Goal: Information Seeking & Learning: Learn about a topic

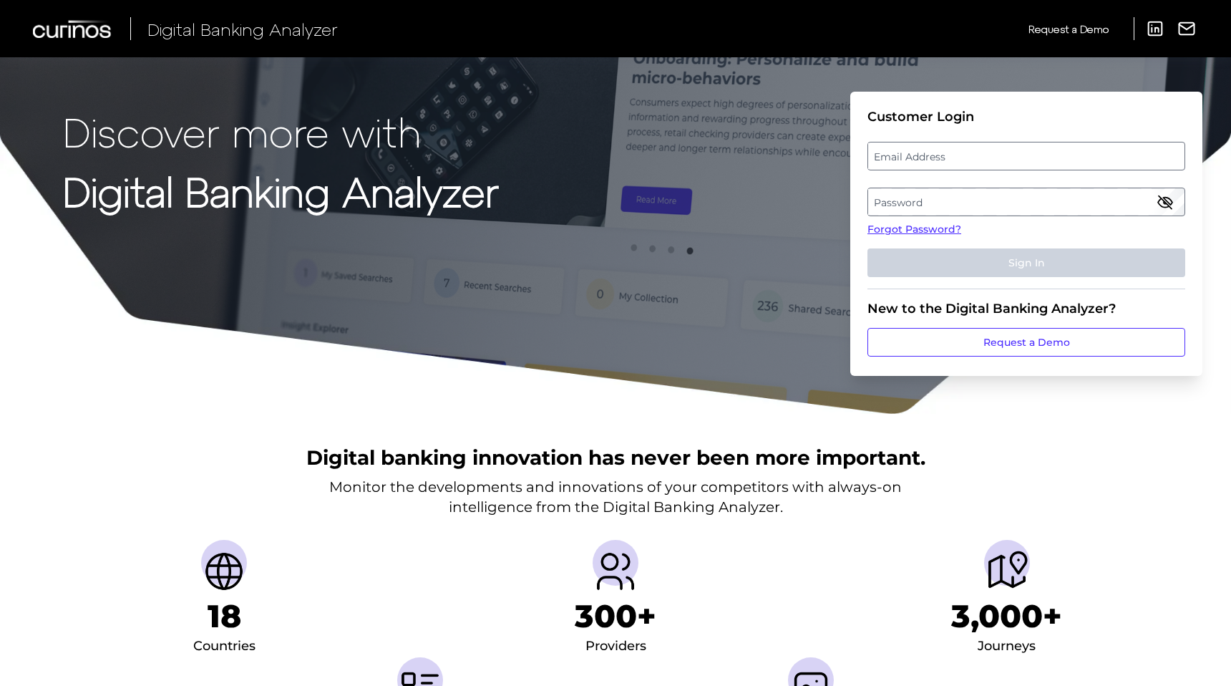
click at [926, 159] on label "Email Address" at bounding box center [1026, 156] width 316 height 26
click at [926, 159] on input "email" at bounding box center [1027, 156] width 318 height 29
type input "[PERSON_NAME][EMAIL_ADDRESS][PERSON_NAME][DOMAIN_NAME]"
click at [924, 203] on label "Password" at bounding box center [1026, 202] width 316 height 26
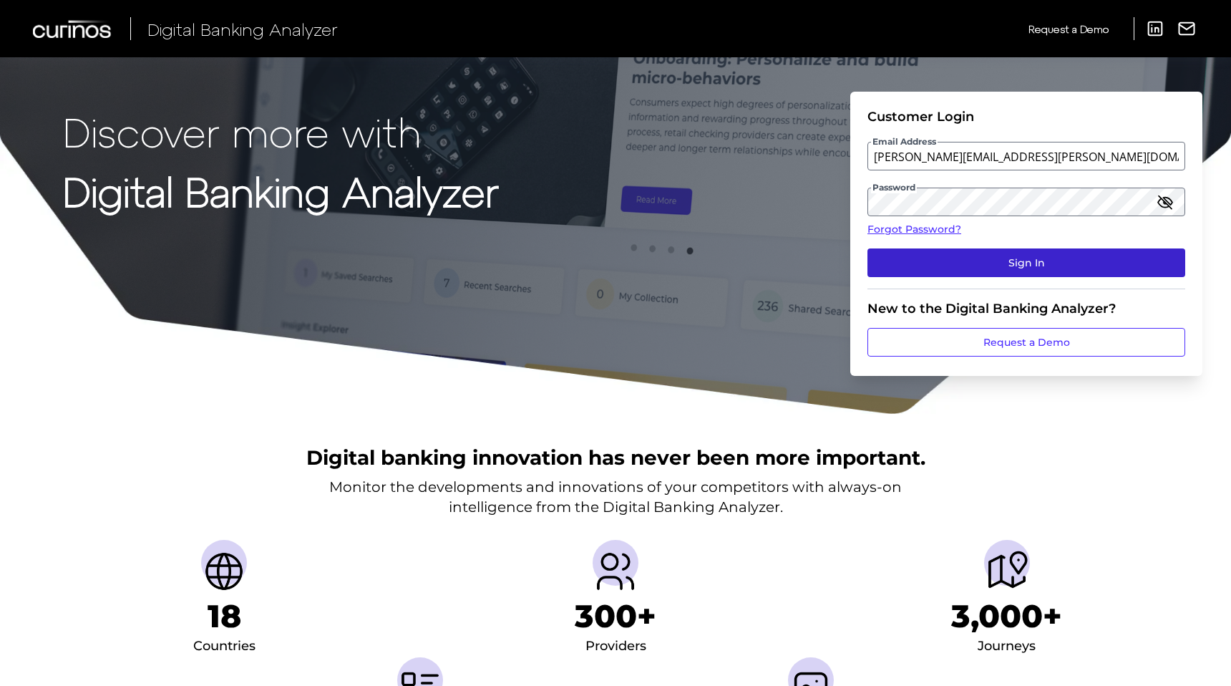
click at [974, 263] on button "Sign In" at bounding box center [1027, 262] width 318 height 29
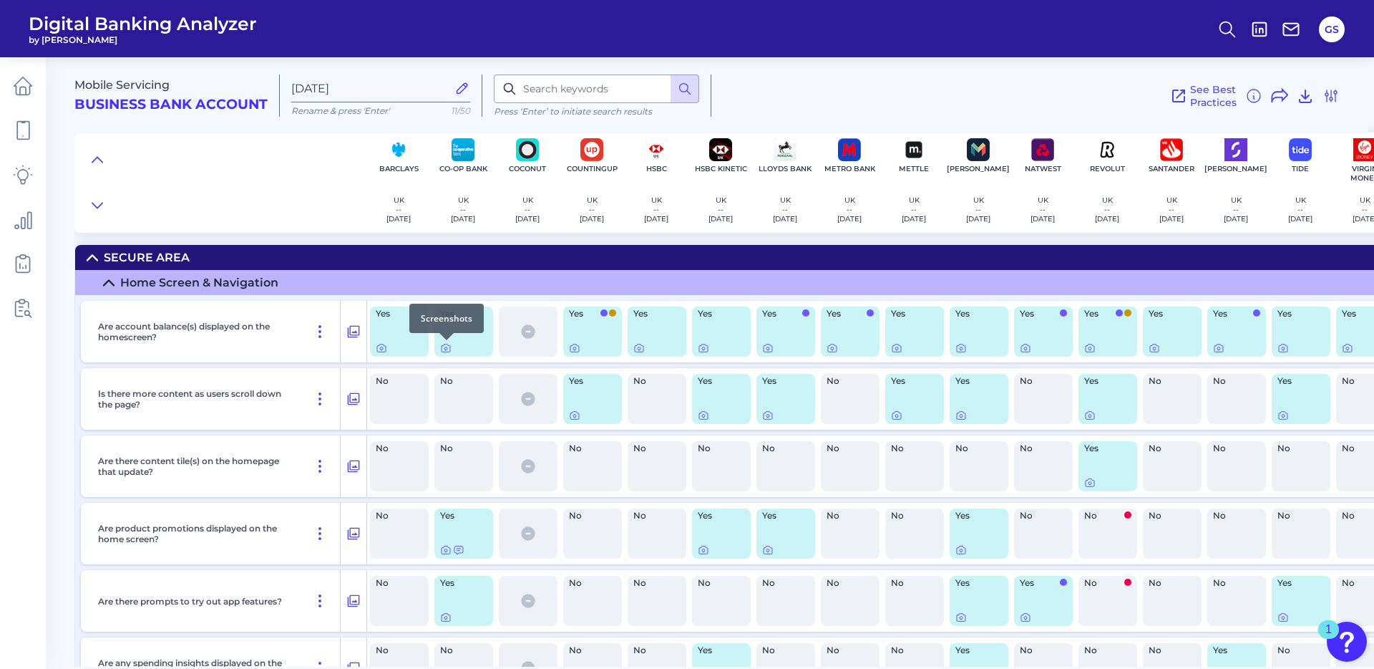
click at [445, 345] on div at bounding box center [447, 340] width 14 height 14
click at [449, 348] on icon at bounding box center [445, 347] width 11 height 11
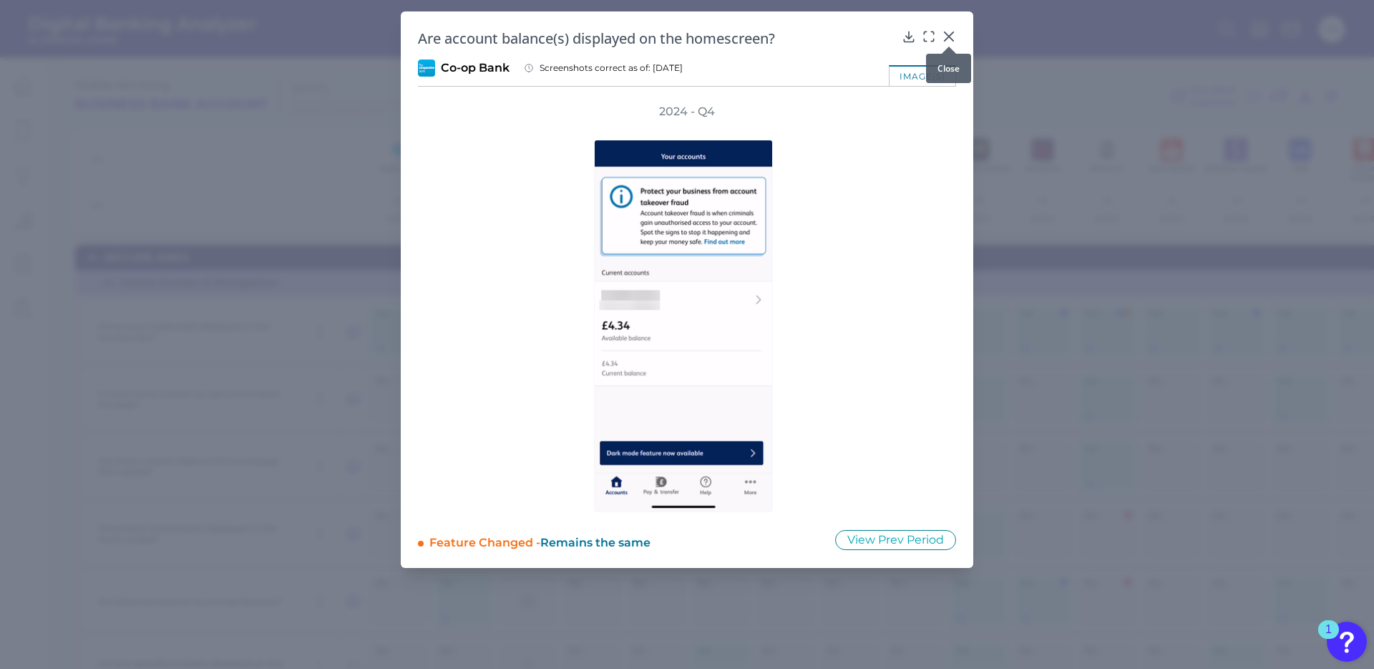
click at [951, 34] on icon at bounding box center [949, 36] width 9 height 9
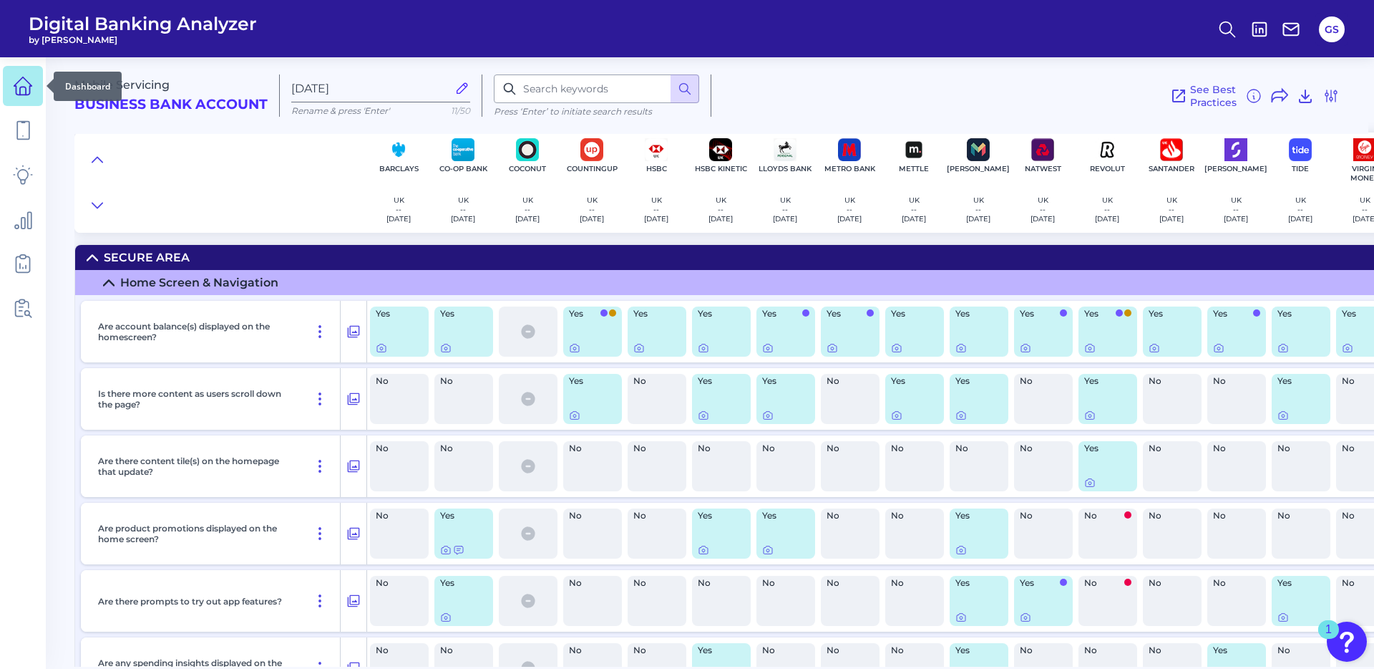
click at [17, 87] on icon at bounding box center [23, 86] width 20 height 20
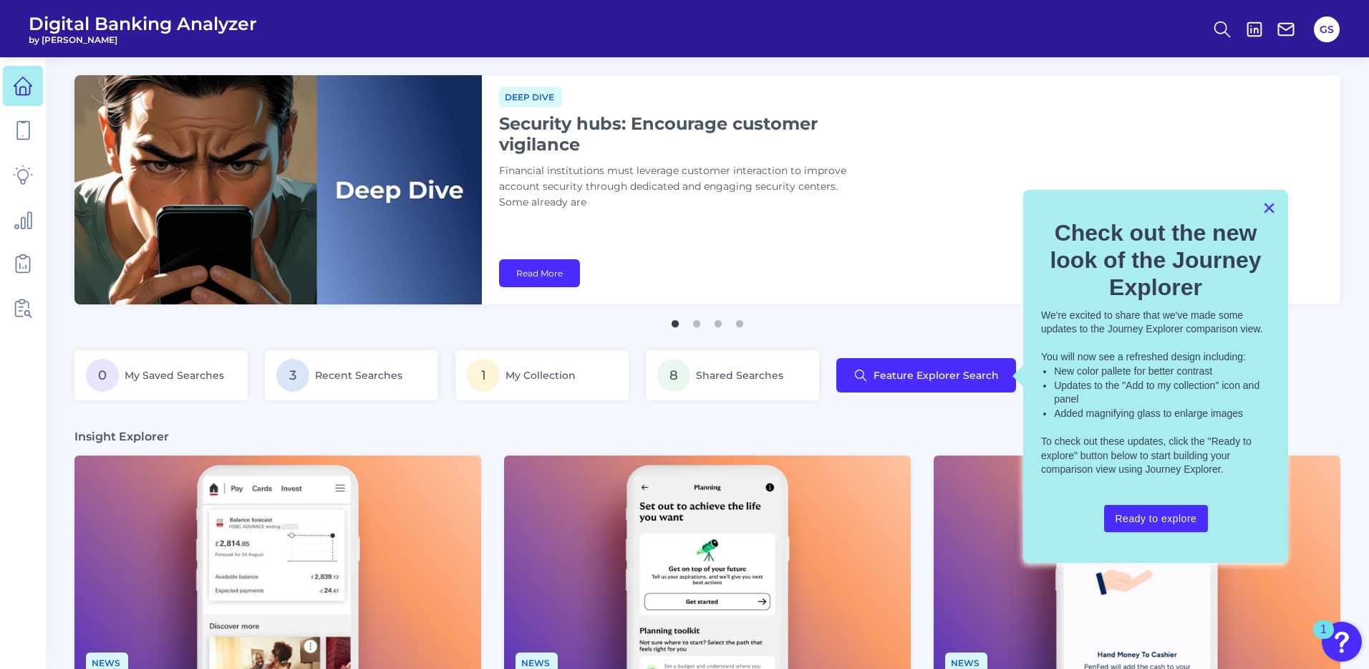
click at [1231, 210] on button "×" at bounding box center [1269, 207] width 14 height 23
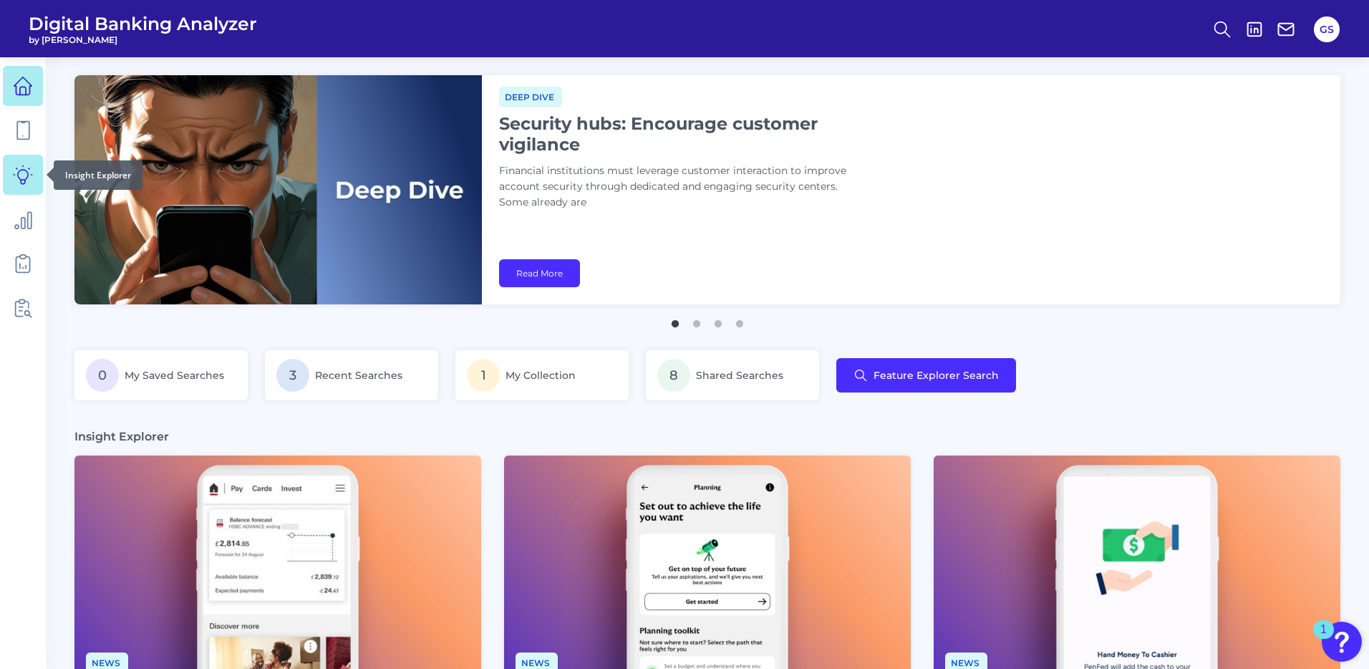
click at [21, 184] on icon at bounding box center [23, 175] width 20 height 20
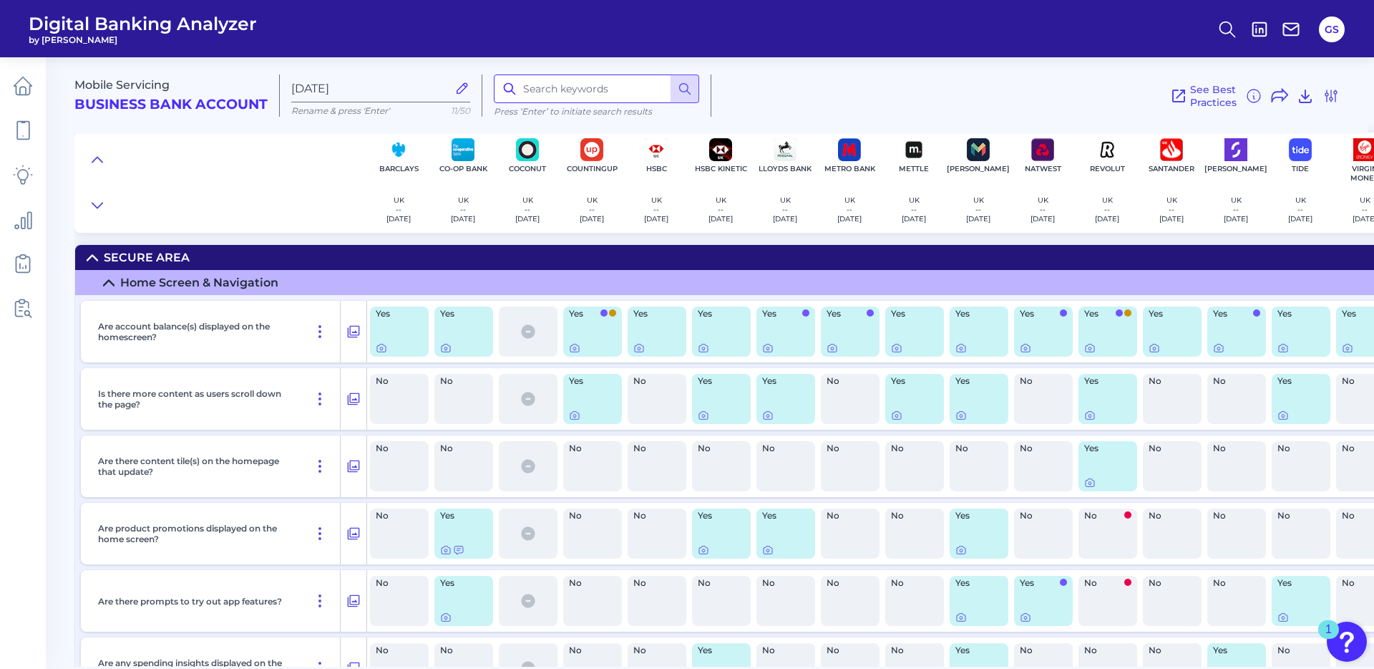
click at [554, 90] on input at bounding box center [596, 88] width 205 height 29
click at [678, 89] on icon at bounding box center [685, 89] width 14 height 14
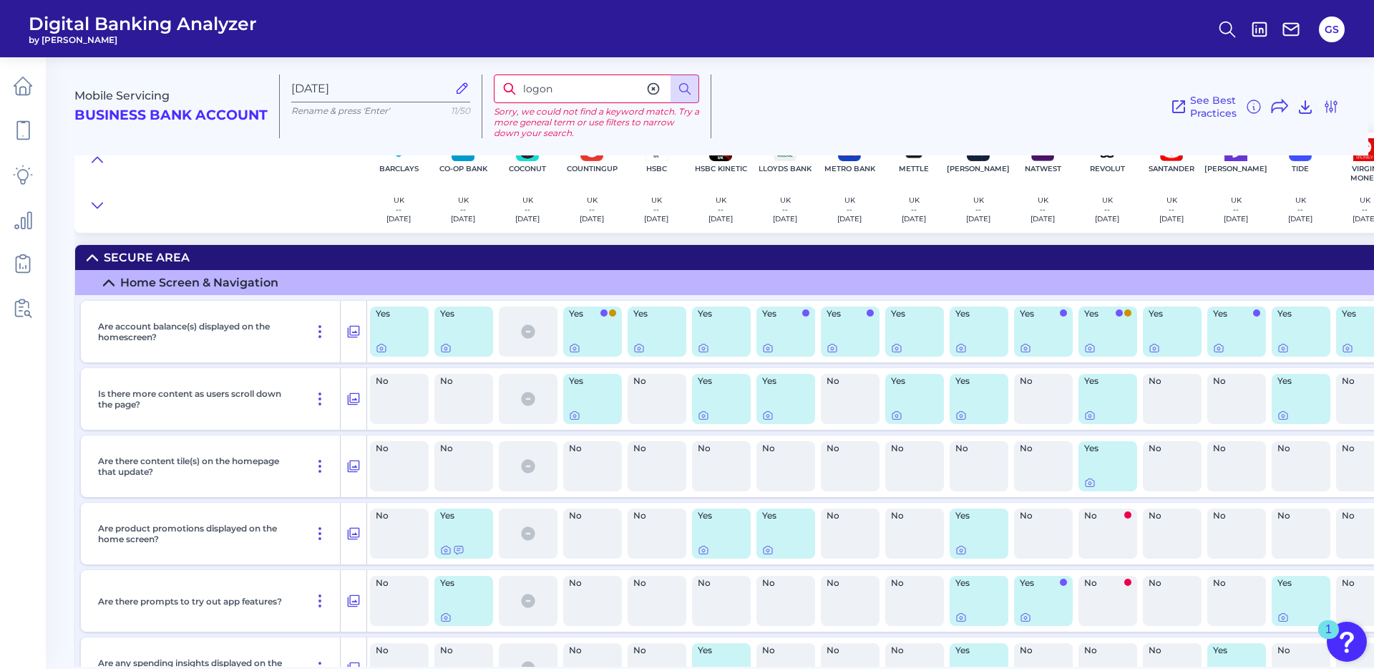
click at [572, 90] on input "logon" at bounding box center [596, 88] width 205 height 29
click at [690, 93] on icon at bounding box center [685, 89] width 14 height 14
click at [544, 88] on input "log on" at bounding box center [596, 88] width 205 height 29
type input "log in"
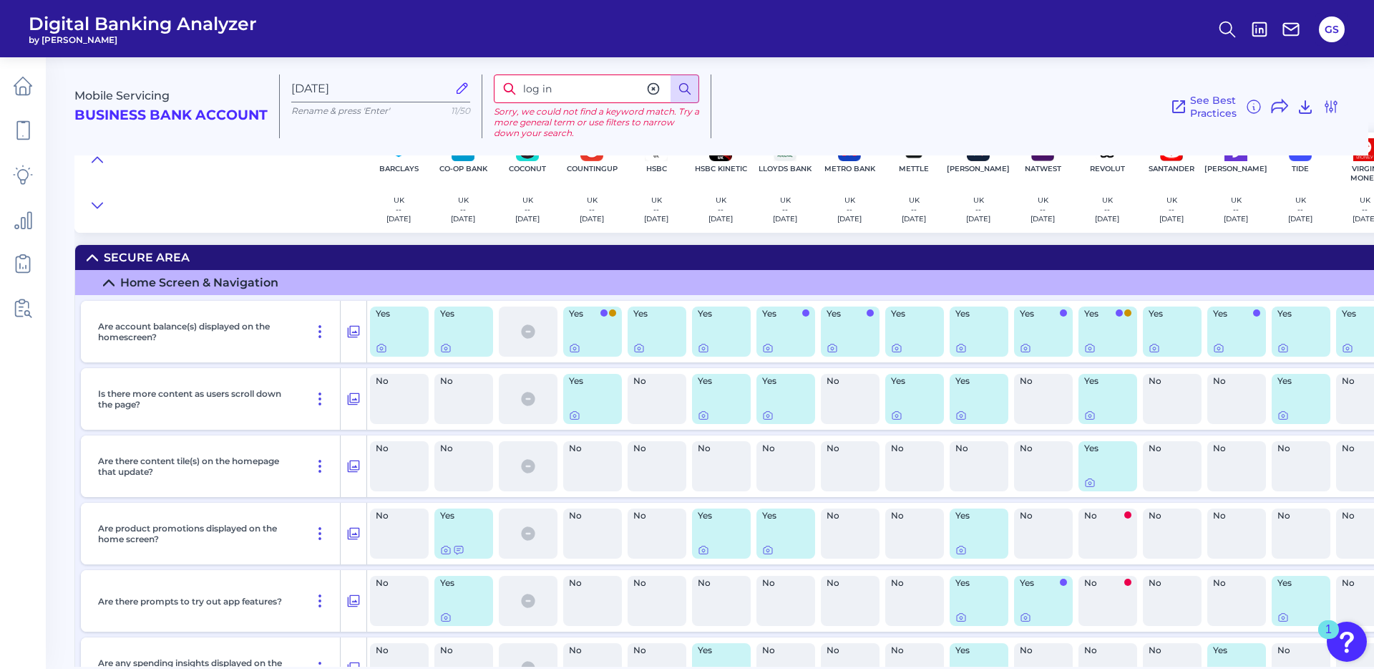
click at [687, 91] on line at bounding box center [689, 93] width 4 height 4
click at [562, 87] on input "log in" at bounding box center [596, 88] width 205 height 29
click at [654, 91] on icon at bounding box center [653, 89] width 14 height 14
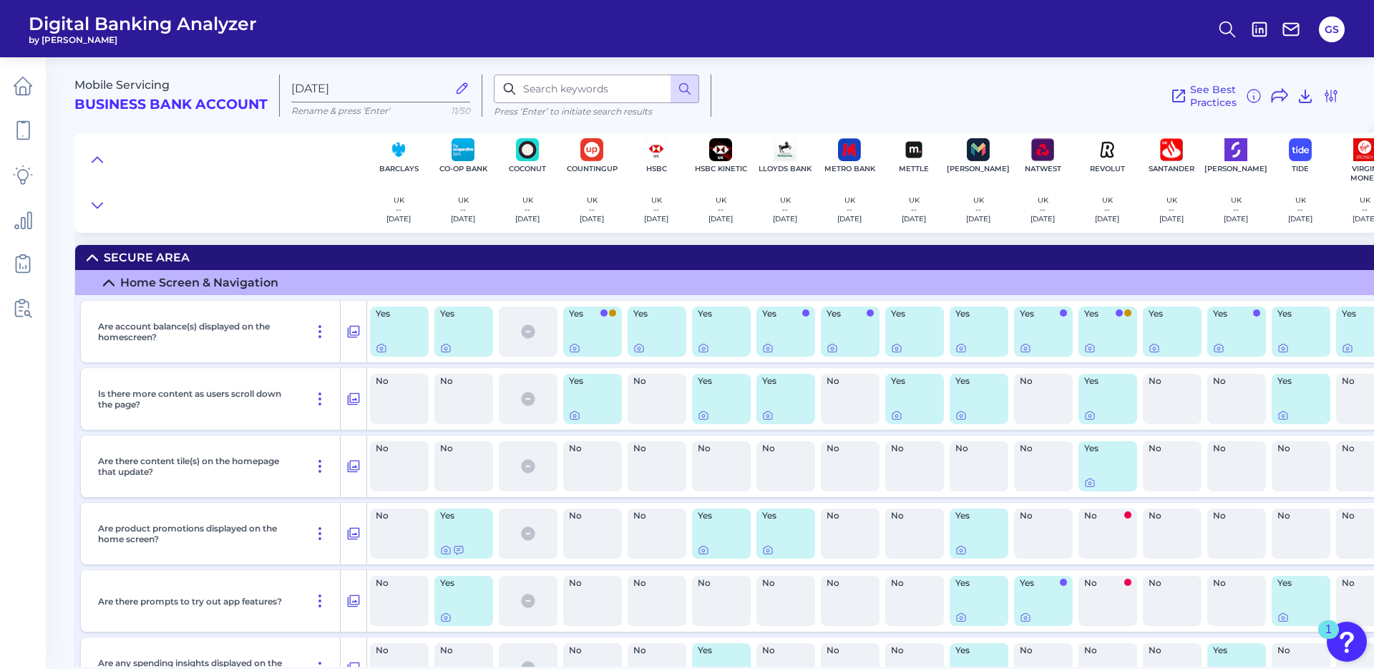
click at [821, 97] on div "See Best Practices Filters Clear all filters Experience Reset Mobile Servicing …" at bounding box center [1026, 95] width 629 height 42
click at [20, 88] on icon at bounding box center [23, 91] width 6 height 8
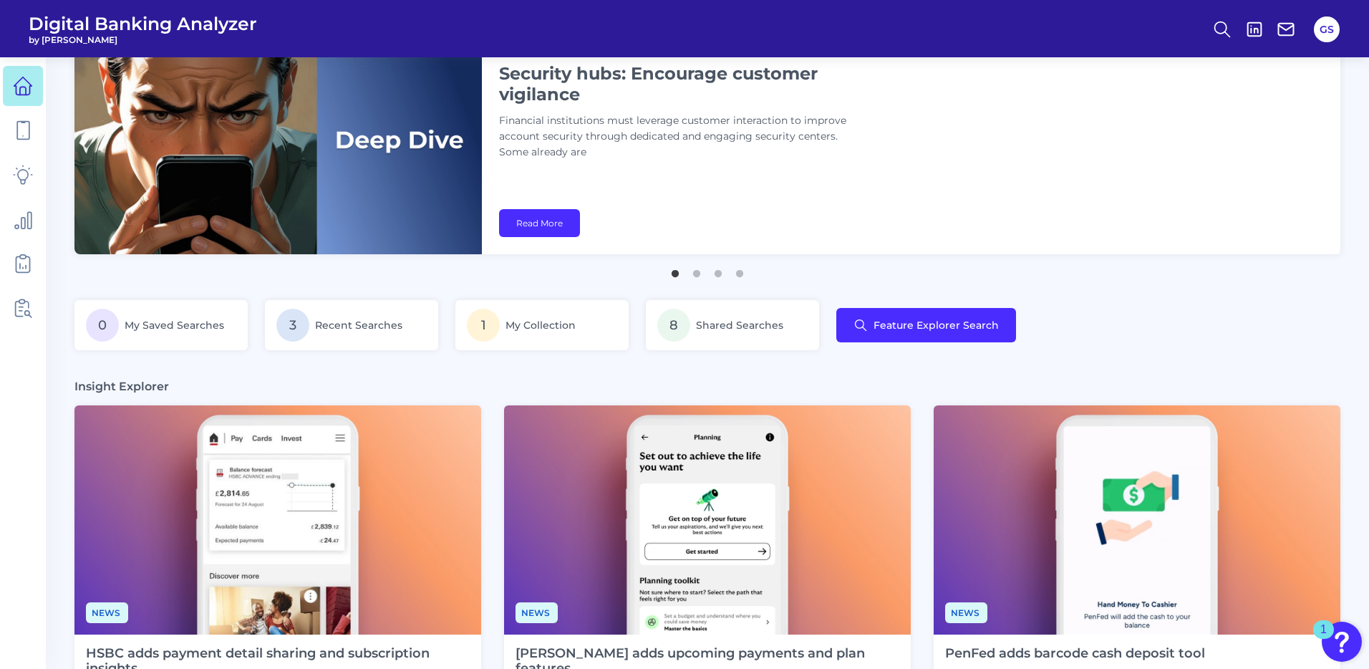
scroll to position [86, 0]
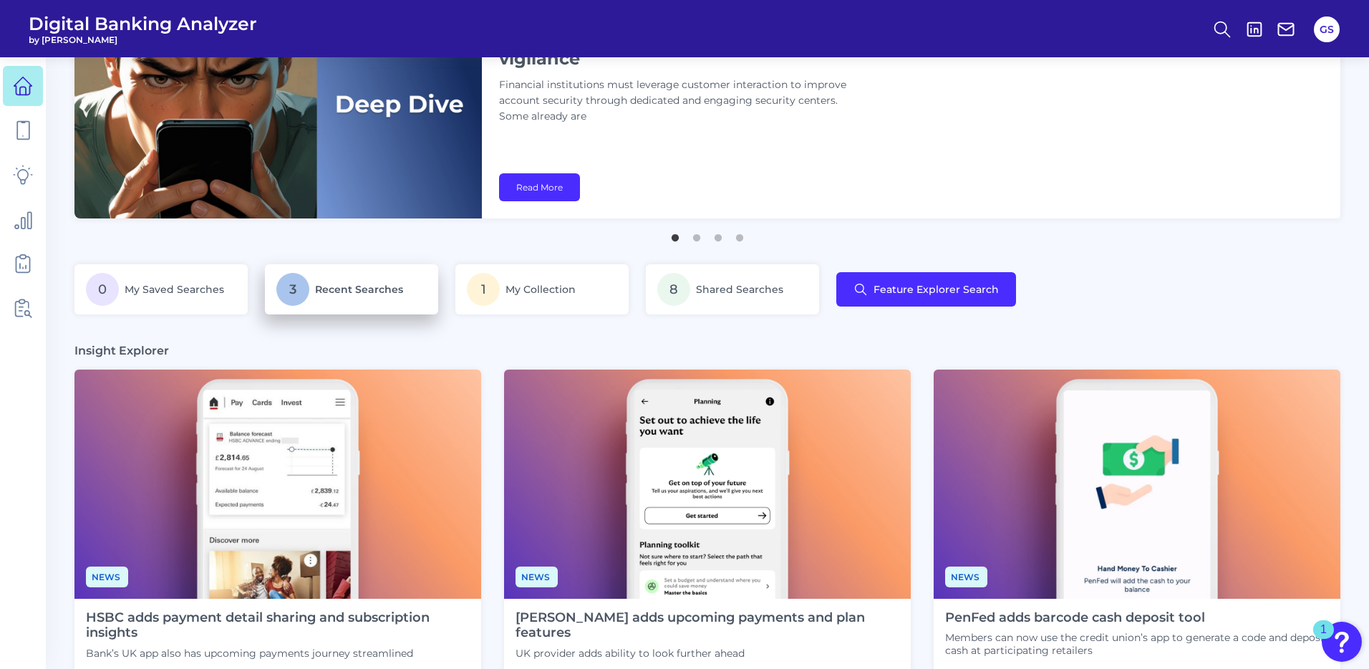
click at [363, 292] on span "Recent Searches" at bounding box center [359, 289] width 88 height 13
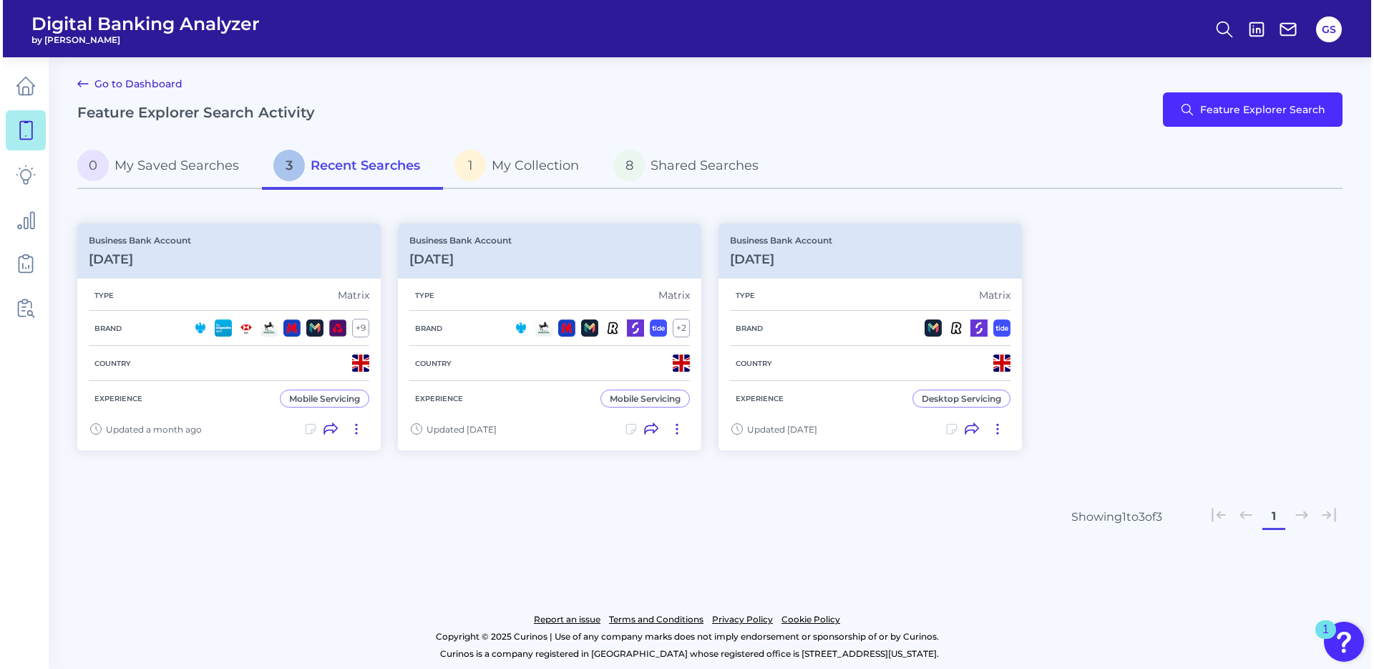
scroll to position [4, 0]
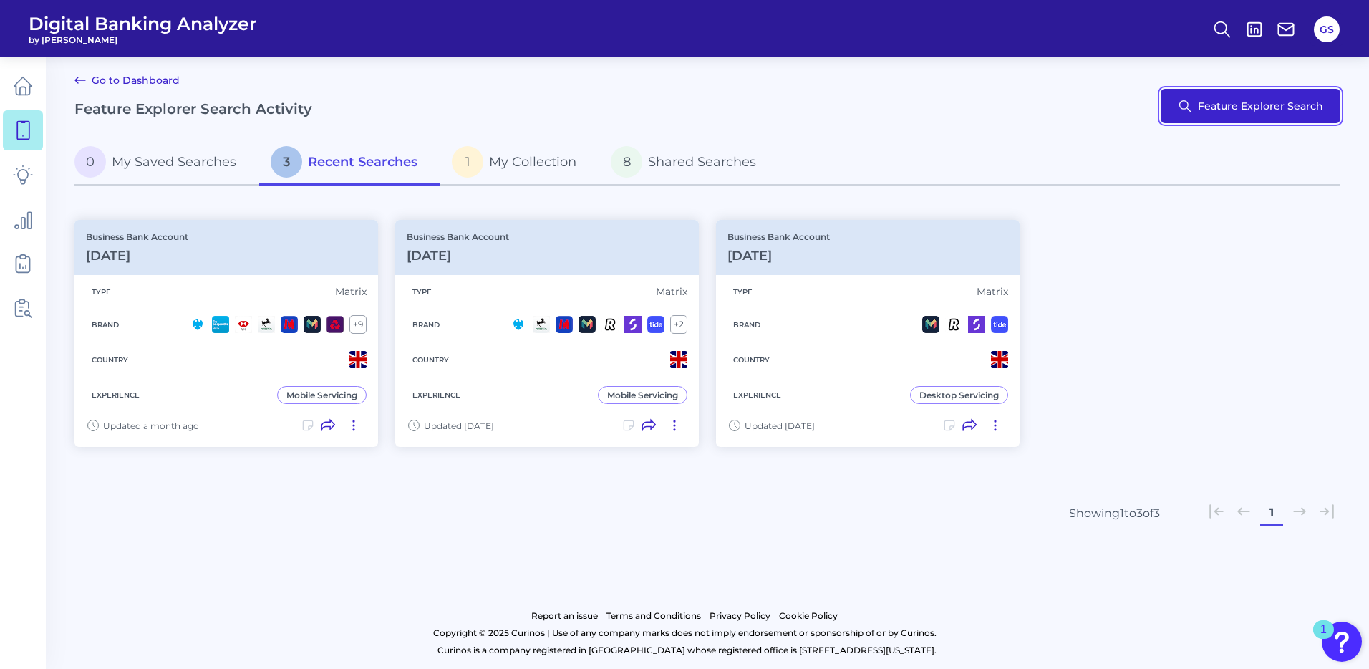
click at [1171, 105] on button "Feature Explorer Search" at bounding box center [1250, 106] width 180 height 34
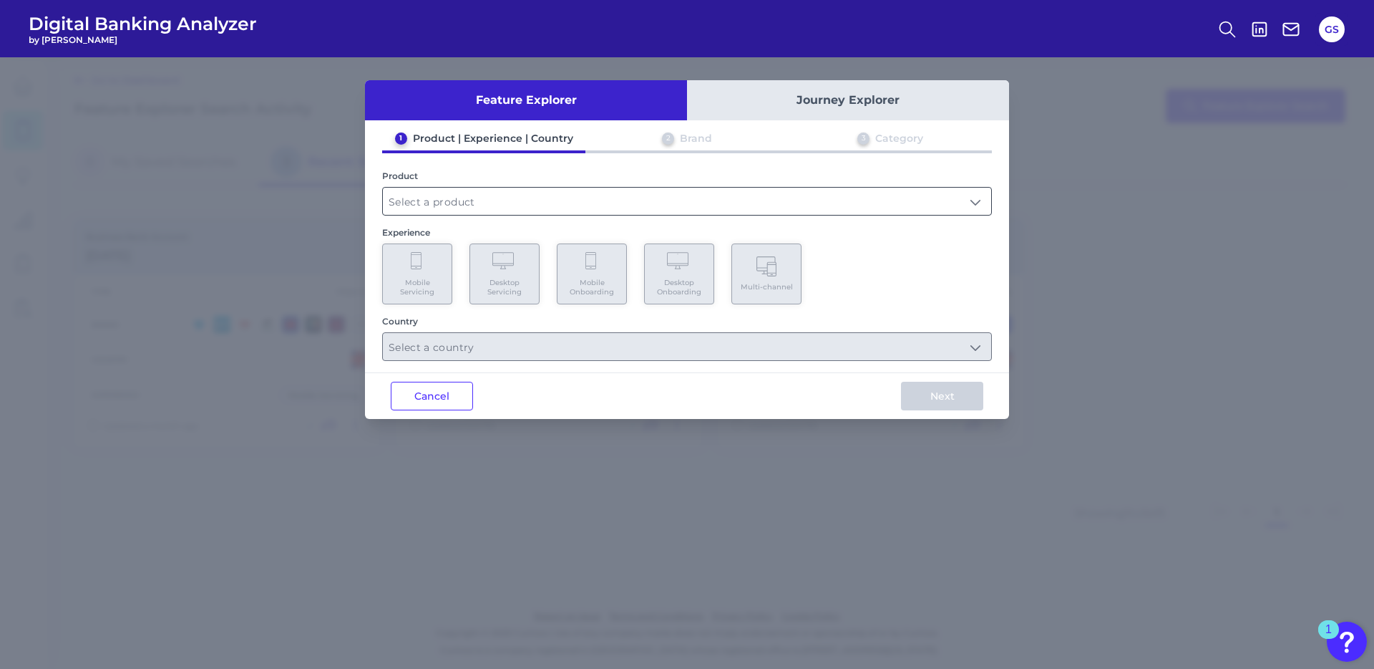
click at [579, 202] on input "text" at bounding box center [687, 201] width 608 height 27
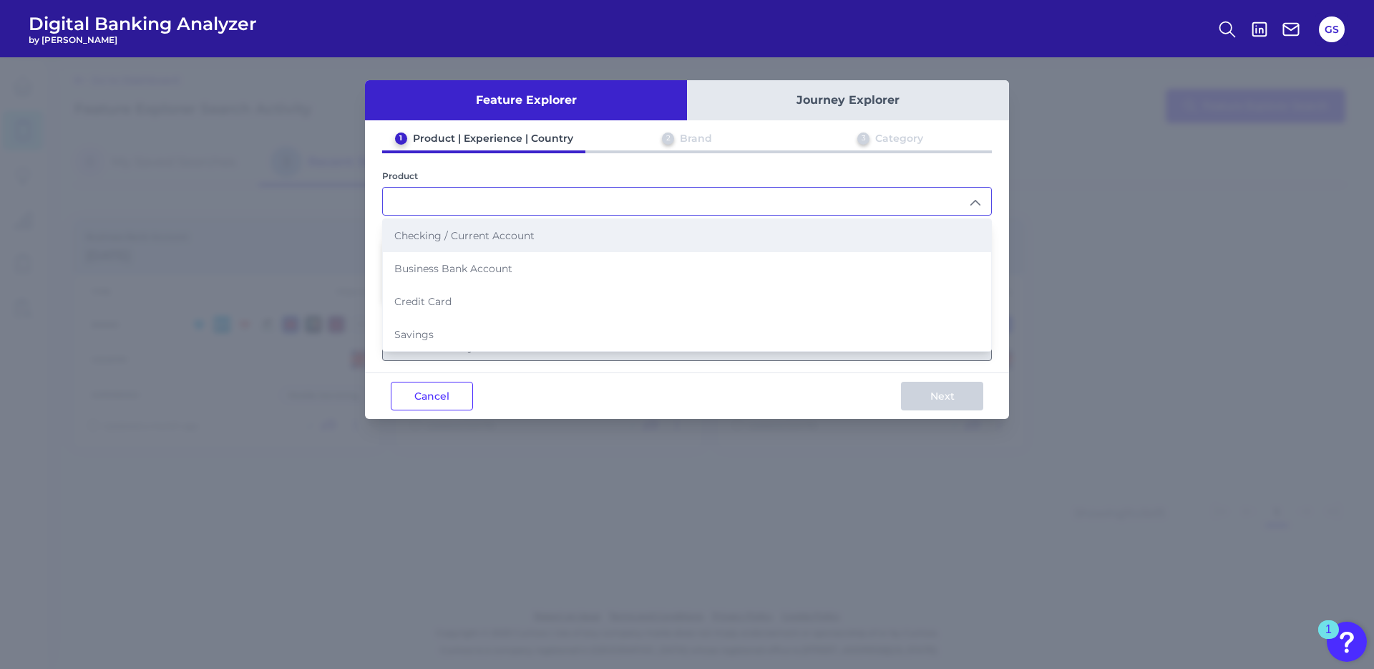
click at [554, 231] on li "Checking / Current Account" at bounding box center [687, 235] width 608 height 33
type input "Checking / Current Account"
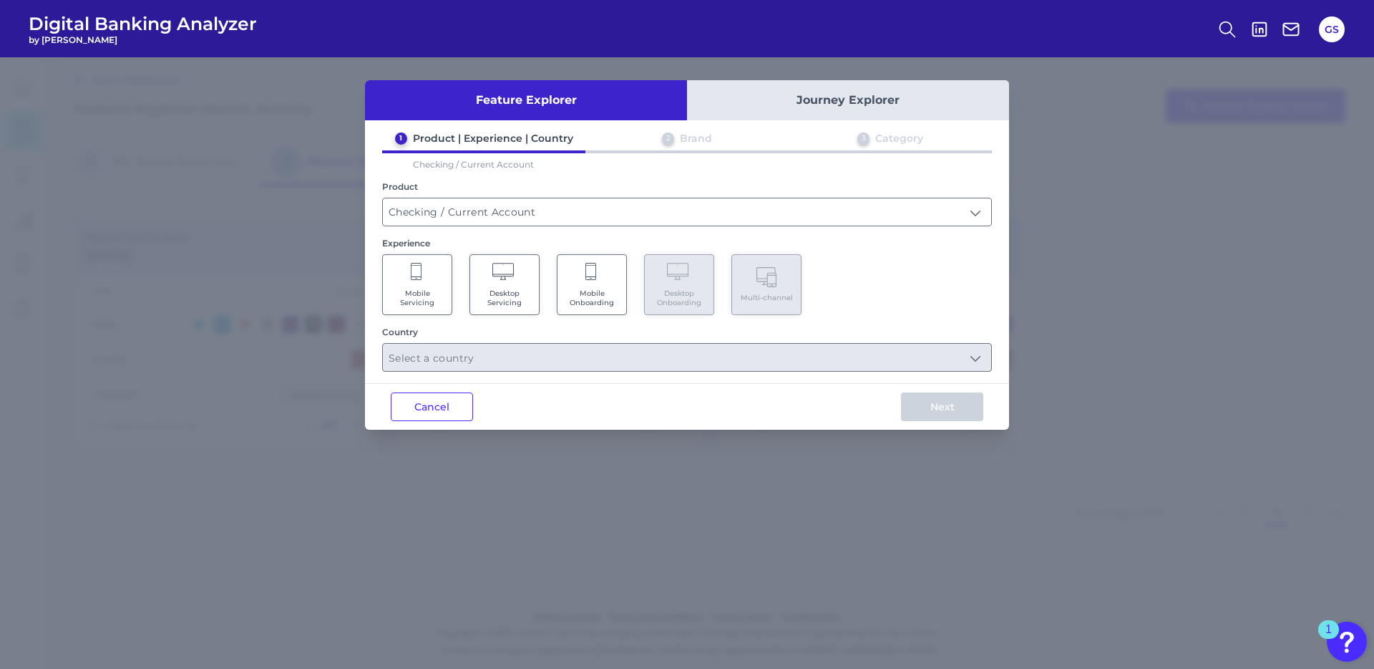
click at [419, 269] on icon at bounding box center [417, 273] width 13 height 20
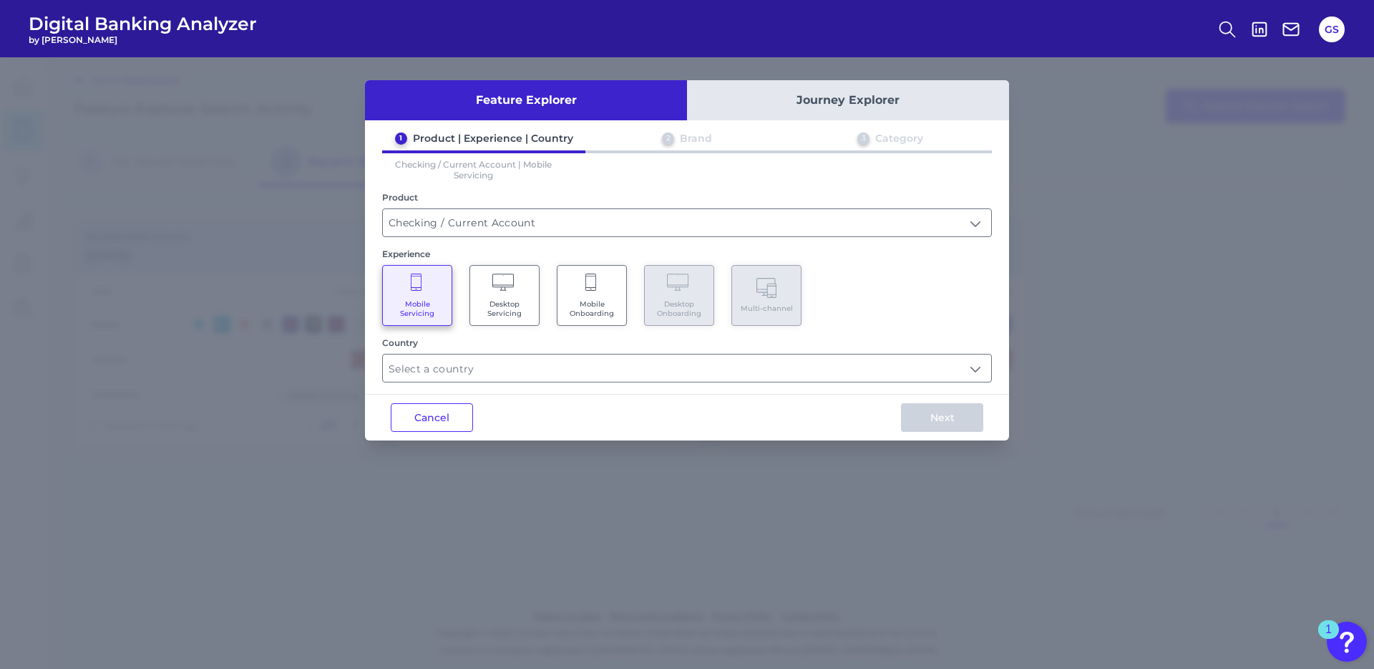
click at [513, 305] on span "Desktop Servicing" at bounding box center [504, 308] width 54 height 19
click at [600, 311] on span "Mobile Onboarding" at bounding box center [592, 308] width 54 height 19
click at [427, 299] on span "Mobile Servicing" at bounding box center [417, 308] width 54 height 19
click at [503, 293] on Servicing "Desktop Servicing" at bounding box center [505, 295] width 70 height 61
click at [508, 365] on input "text" at bounding box center [687, 367] width 608 height 27
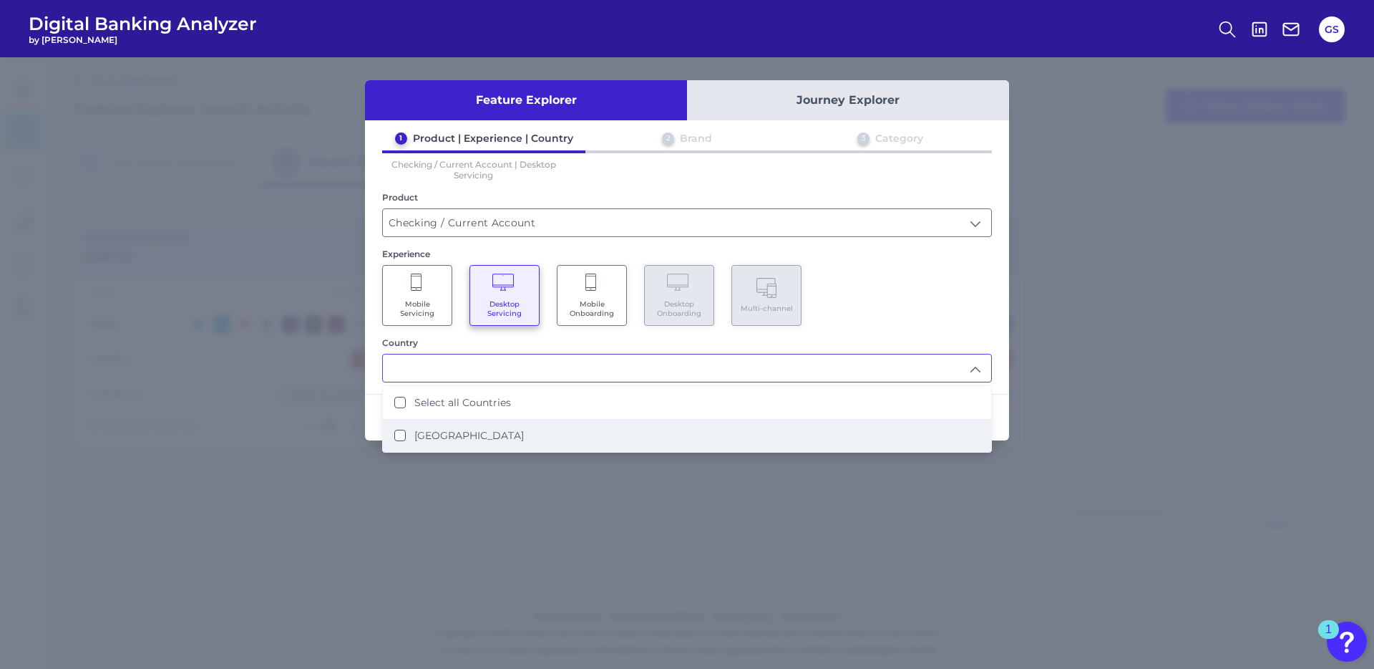
click at [417, 430] on label "[GEOGRAPHIC_DATA]" at bounding box center [469, 435] width 110 height 13
type input "Select all Countries"
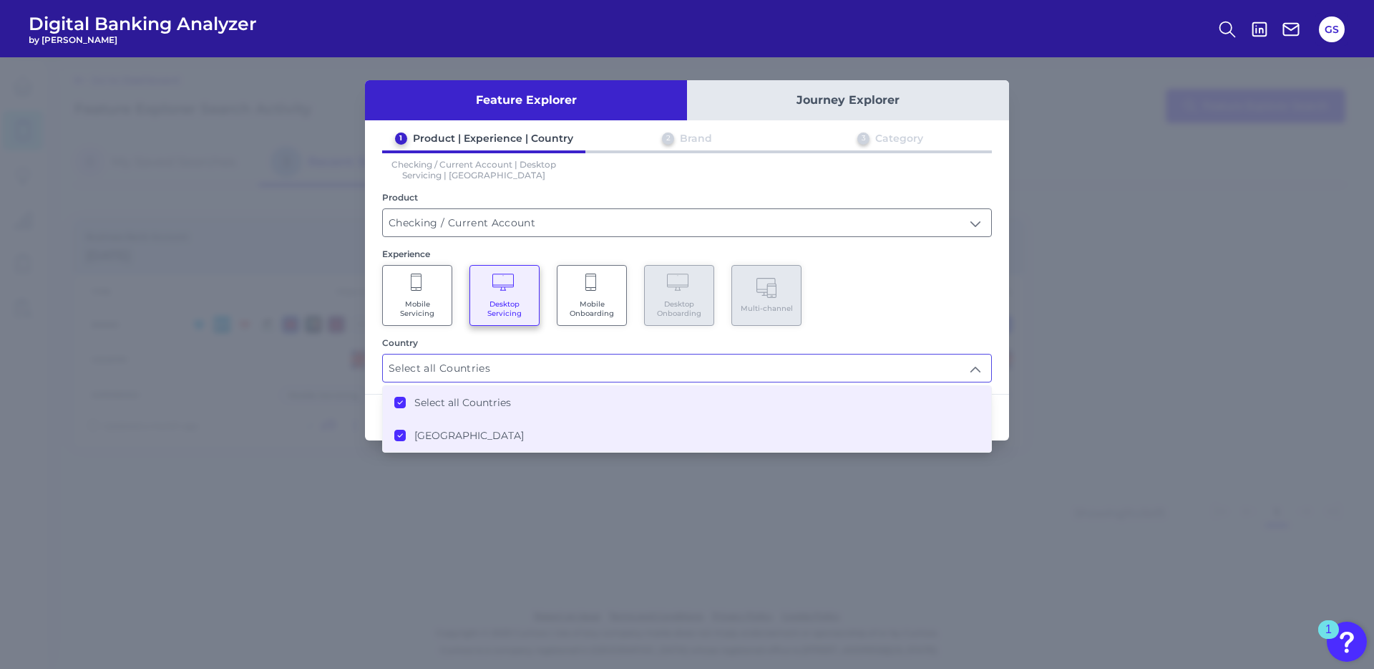
click at [588, 344] on div "Country" at bounding box center [687, 342] width 610 height 11
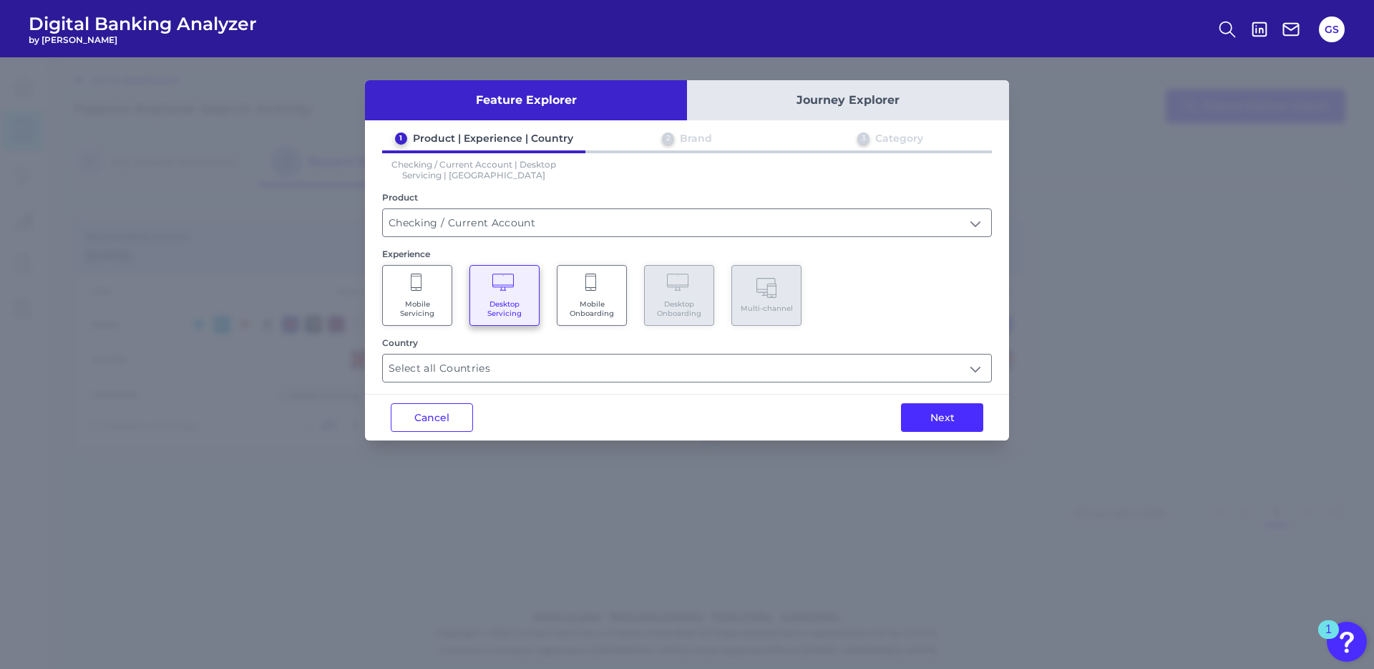
click at [960, 415] on button "Next" at bounding box center [942, 417] width 82 height 29
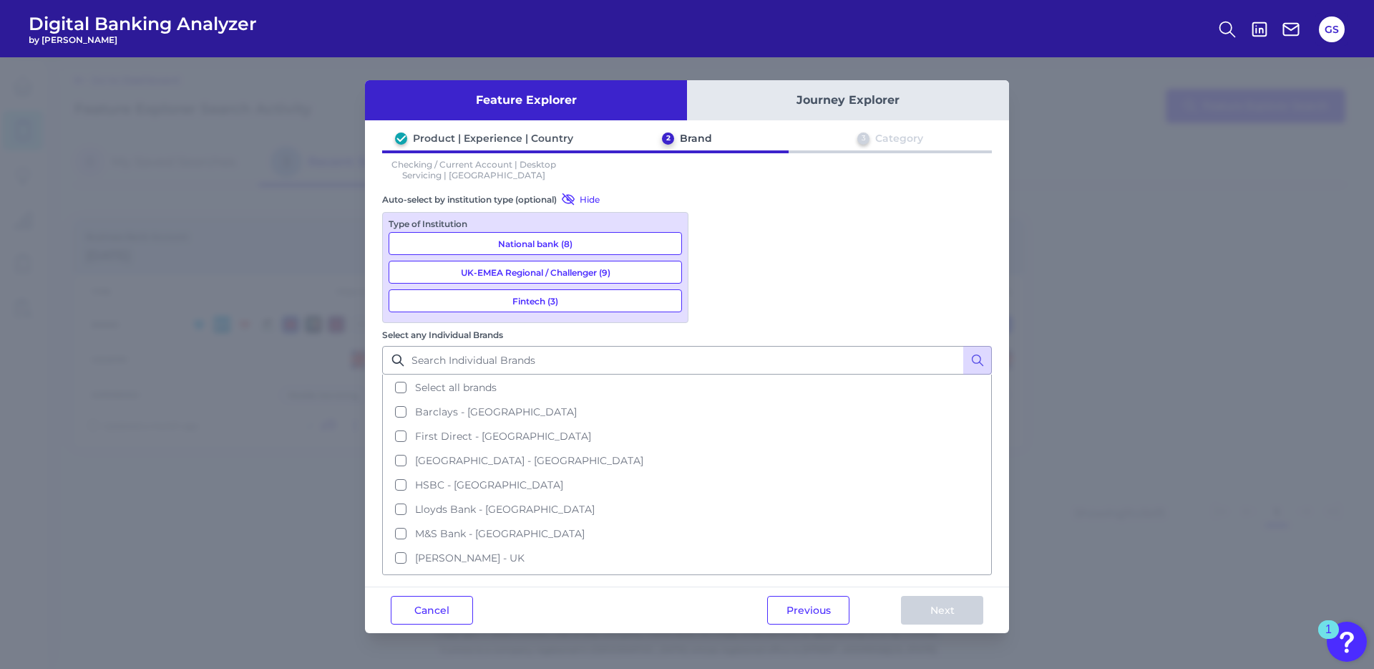
click at [582, 241] on button "National bank (8)" at bounding box center [536, 243] width 294 height 23
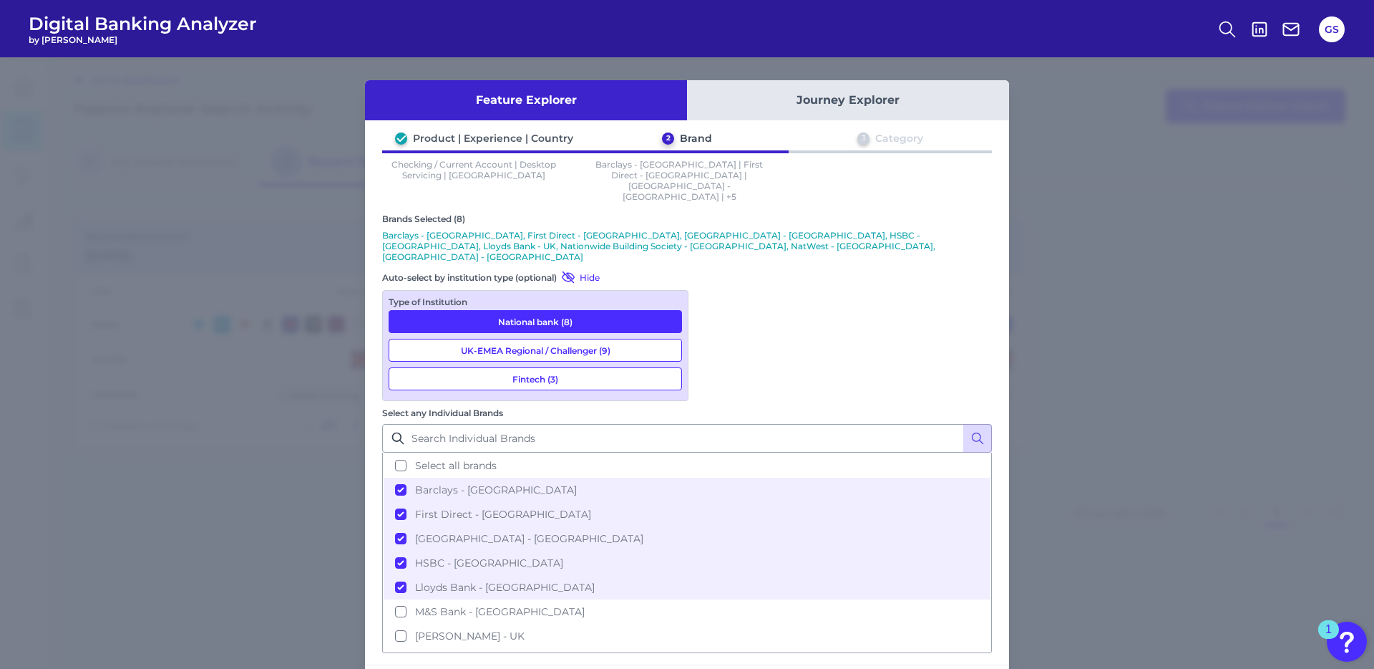
click at [603, 339] on button "UK-EMEA Regional / Challenger (9)" at bounding box center [536, 350] width 294 height 23
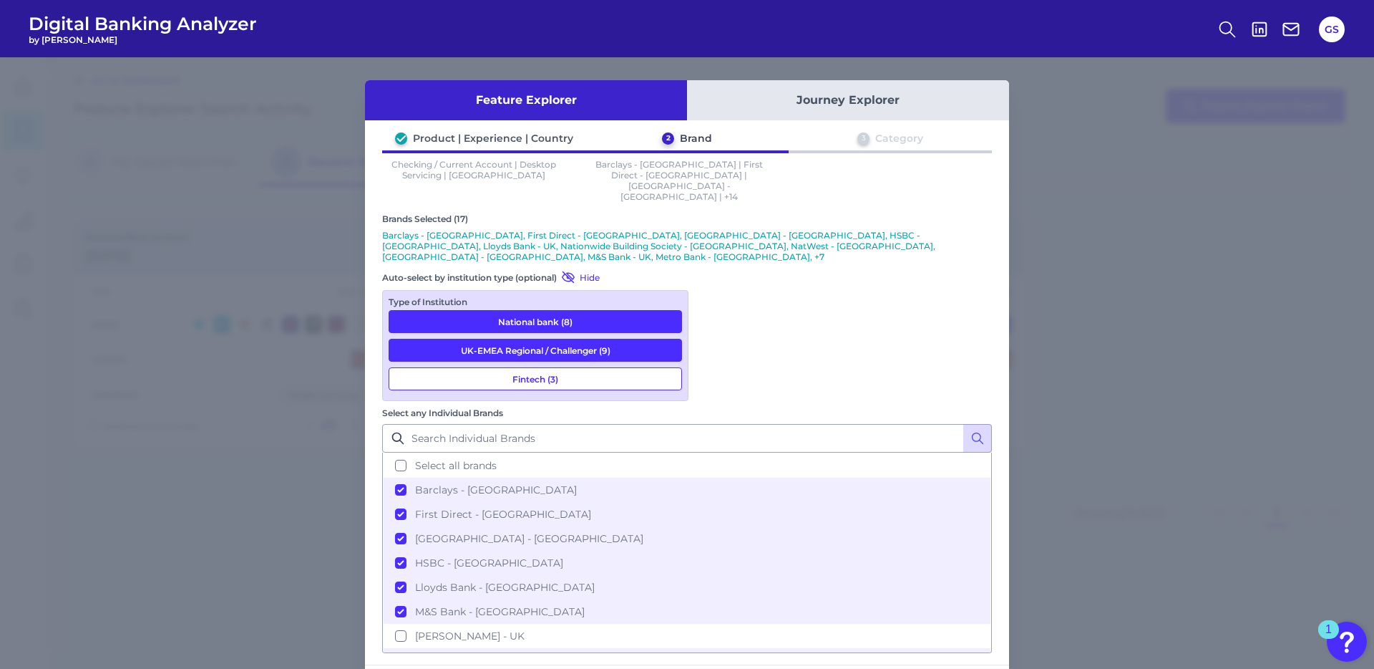
click at [583, 367] on button "Fintech (3)" at bounding box center [536, 378] width 294 height 23
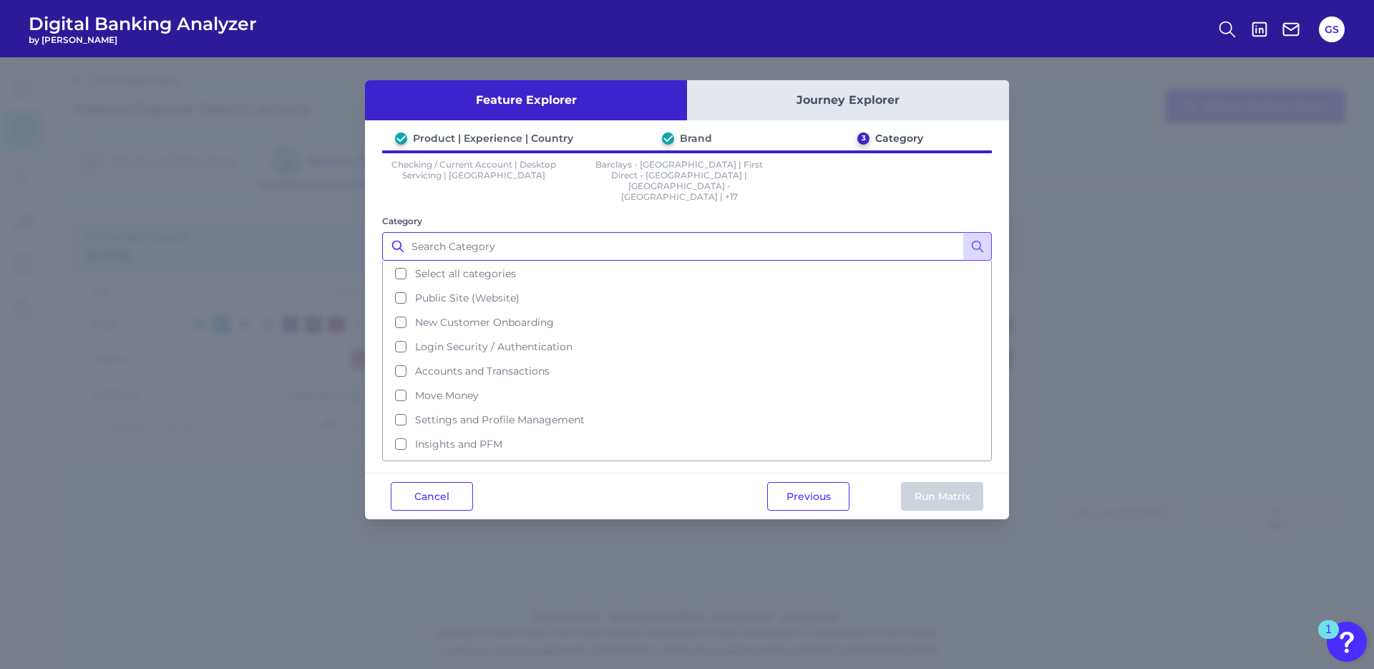
click at [540, 232] on input "Category" at bounding box center [687, 246] width 610 height 29
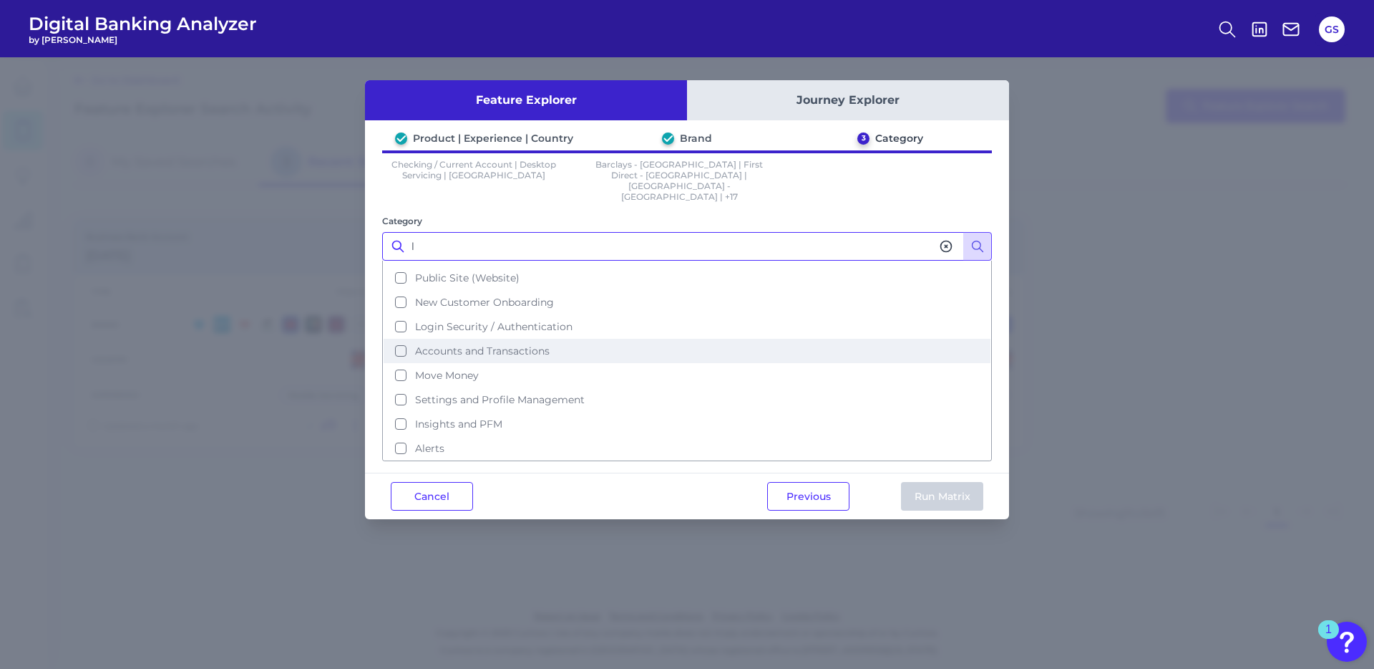
scroll to position [26, 0]
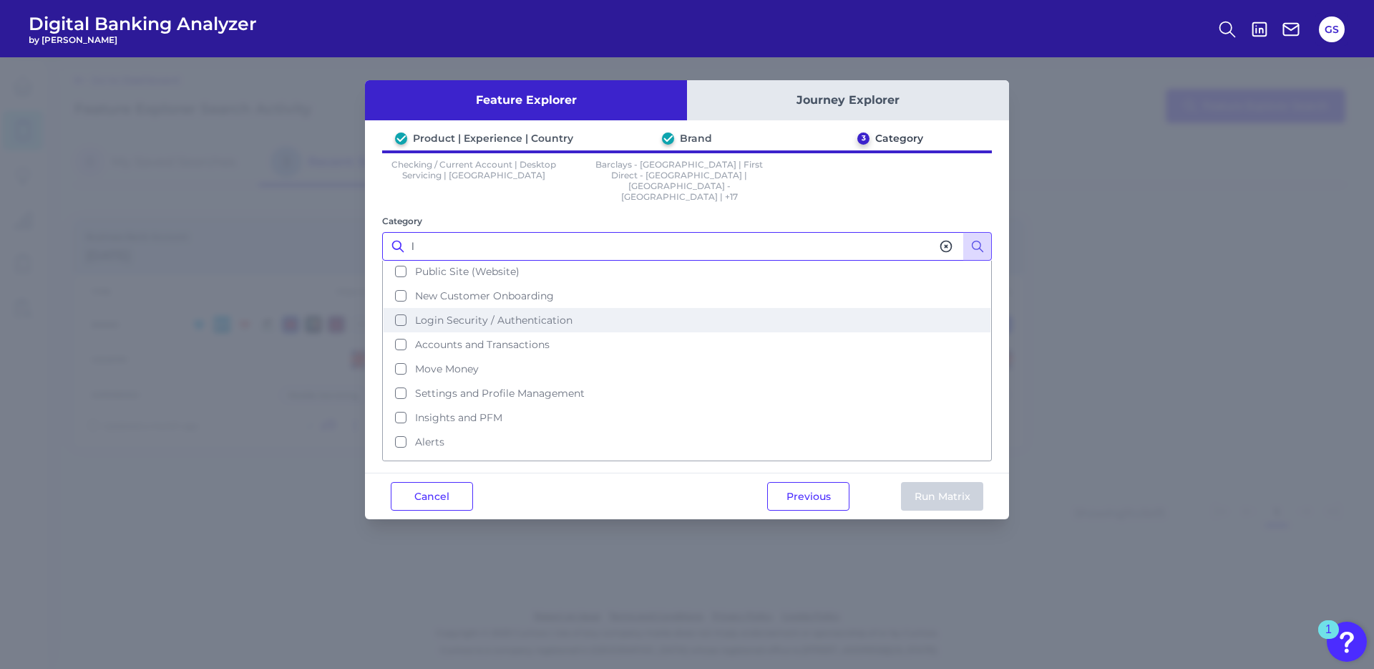
click at [462, 314] on span "Login Security / Authentication" at bounding box center [493, 320] width 157 height 13
type input "l"
click at [943, 482] on button "Run Matrix" at bounding box center [942, 496] width 82 height 29
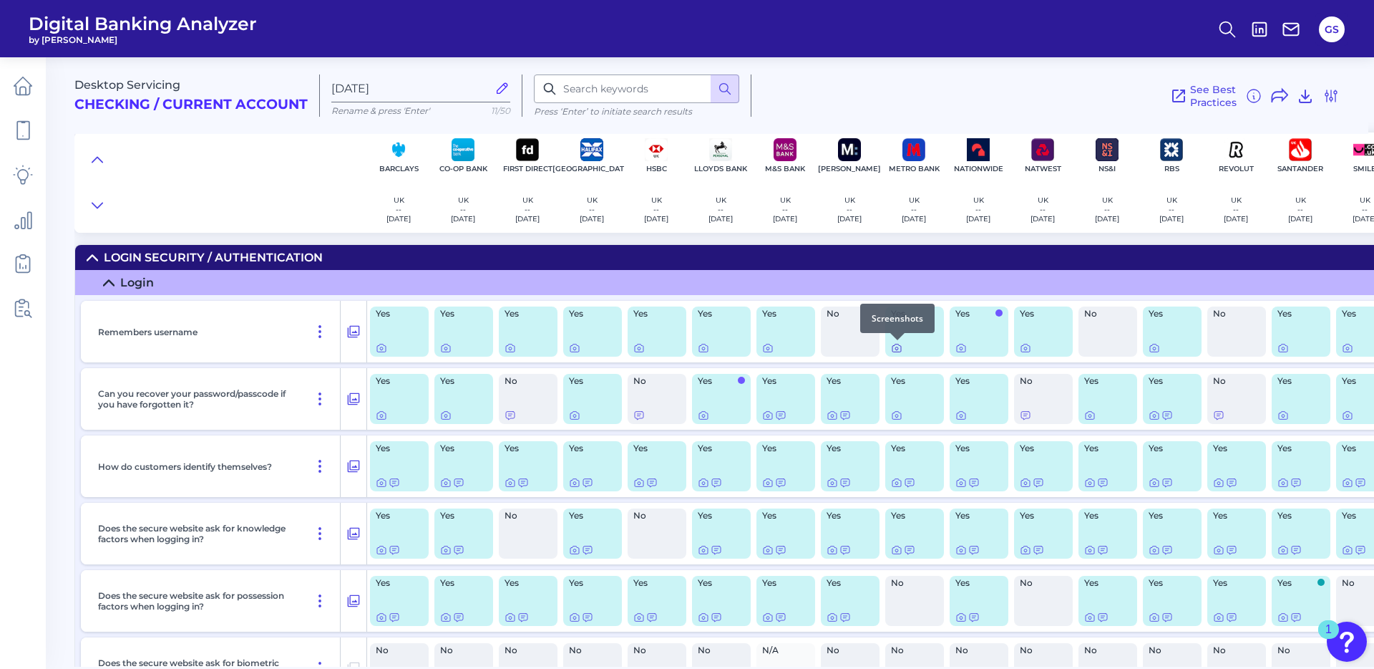
click at [897, 351] on icon at bounding box center [896, 347] width 11 height 11
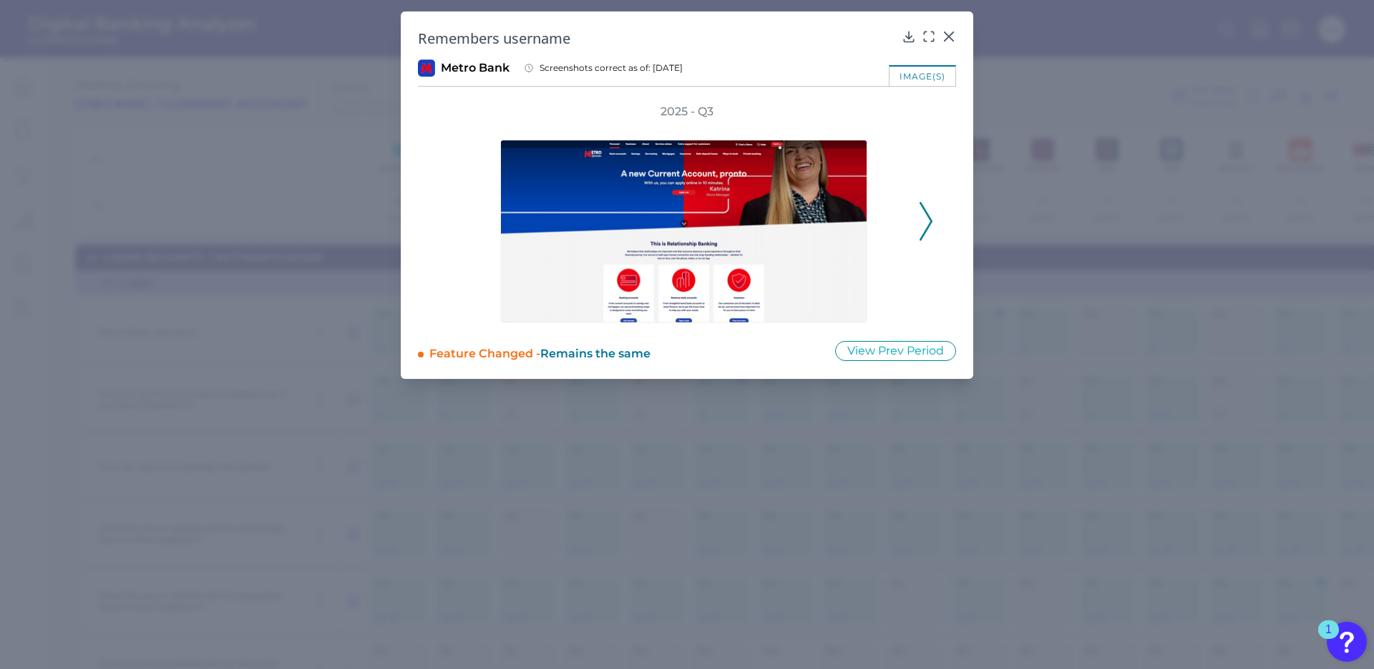
click at [928, 232] on icon at bounding box center [926, 221] width 13 height 39
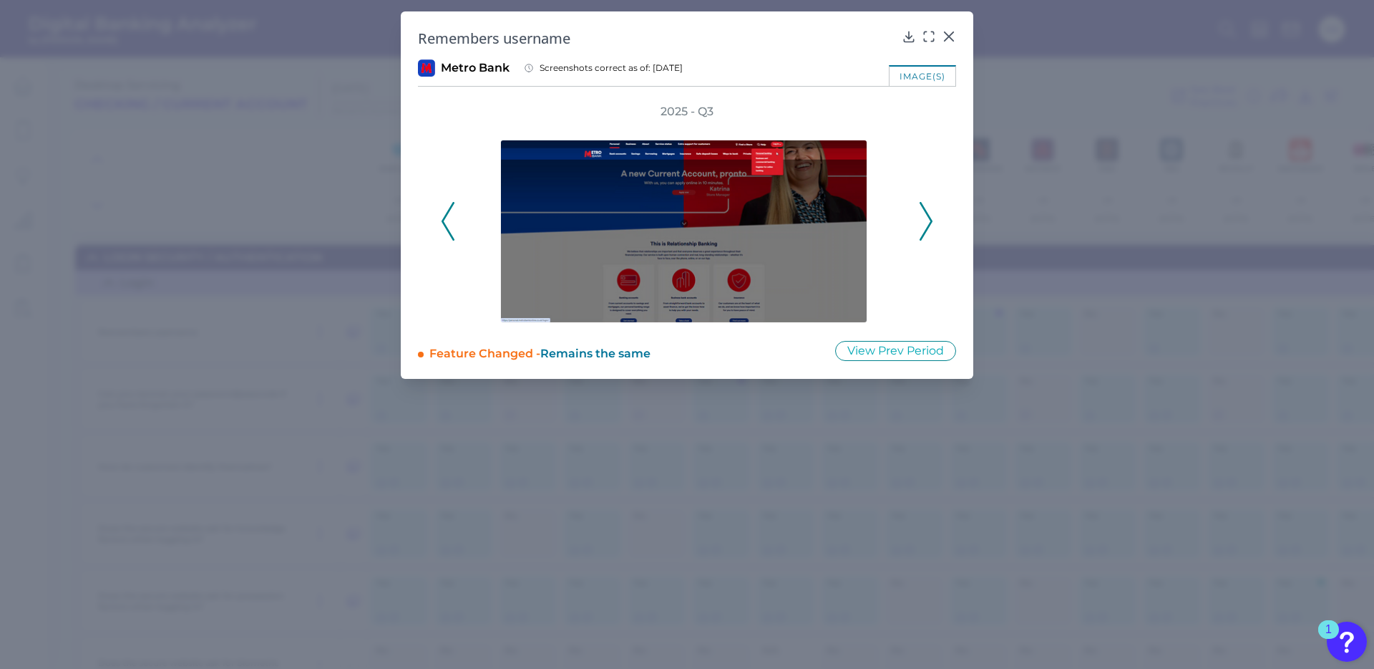
click at [926, 231] on icon at bounding box center [926, 221] width 13 height 39
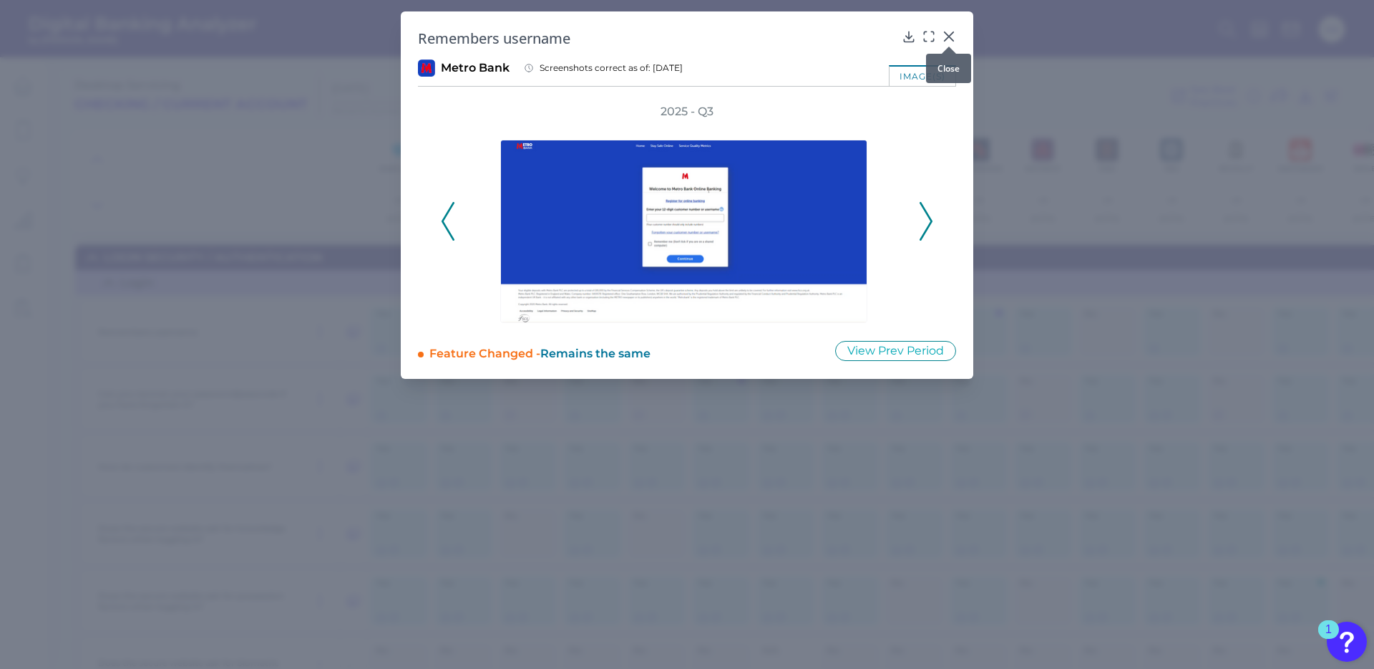
click at [953, 31] on icon at bounding box center [949, 36] width 14 height 14
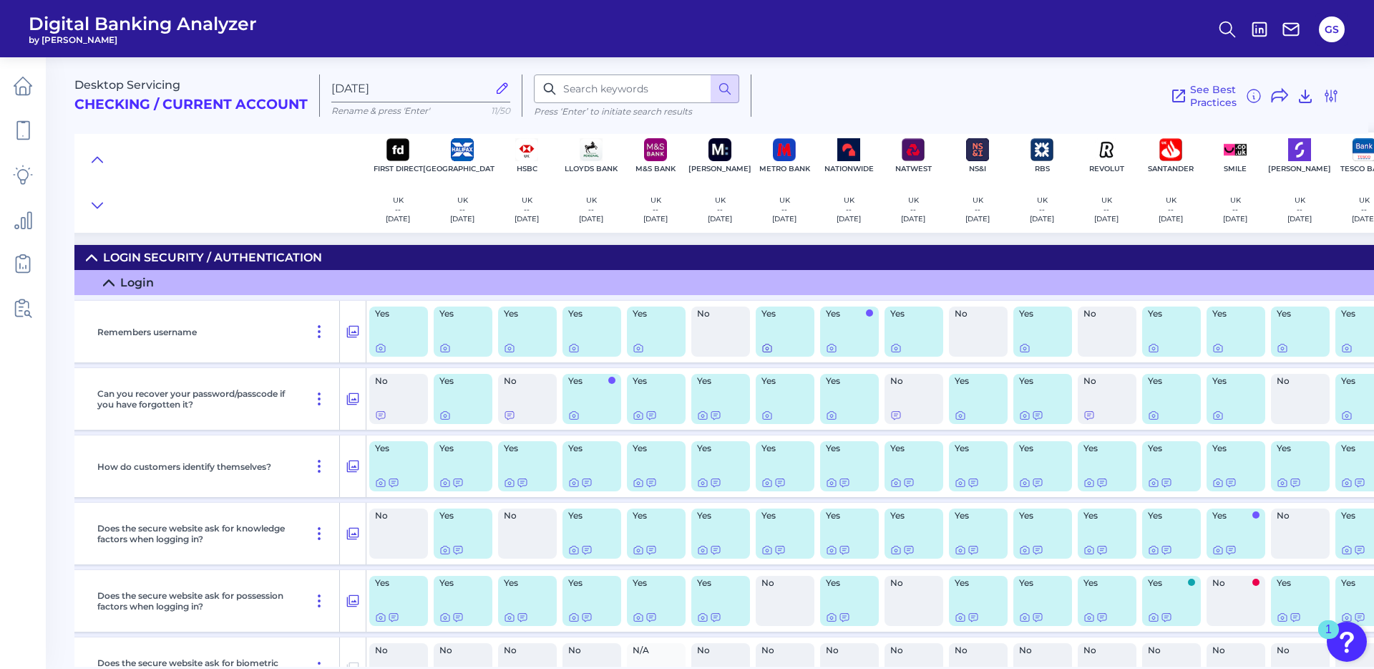
scroll to position [0, 255]
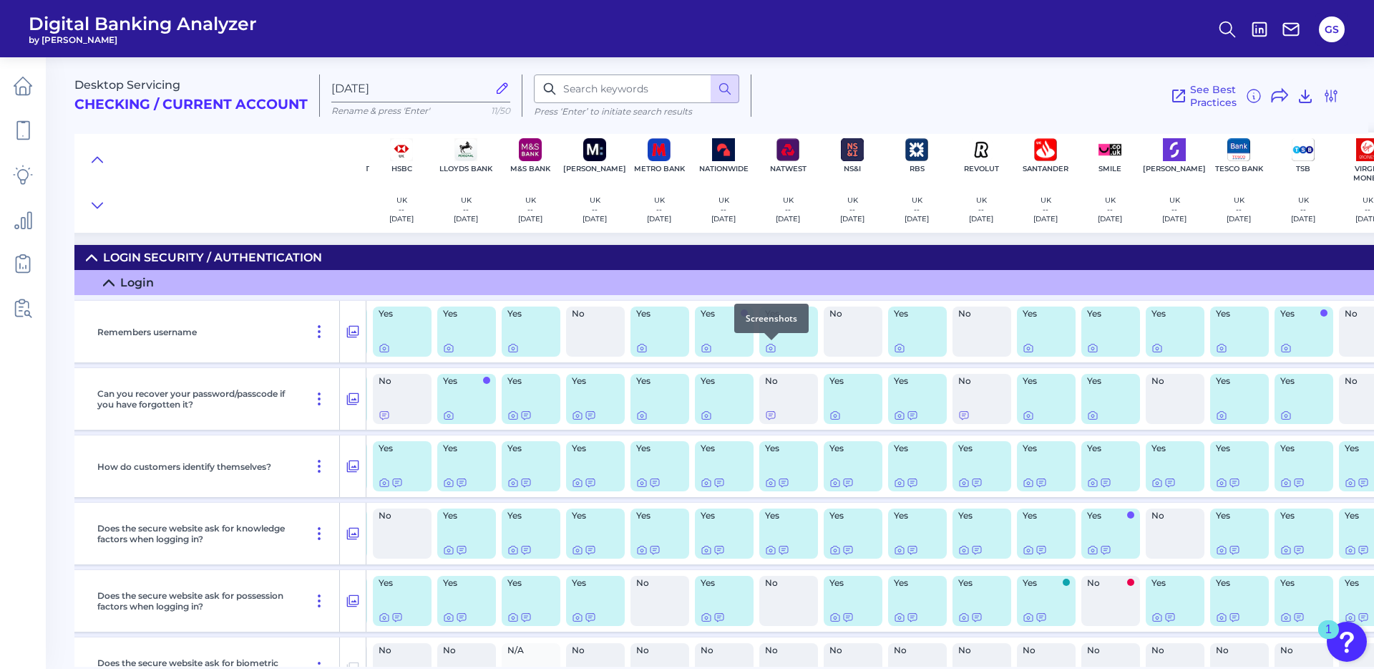
click at [770, 346] on div at bounding box center [772, 340] width 14 height 14
click at [770, 349] on icon at bounding box center [771, 348] width 3 height 3
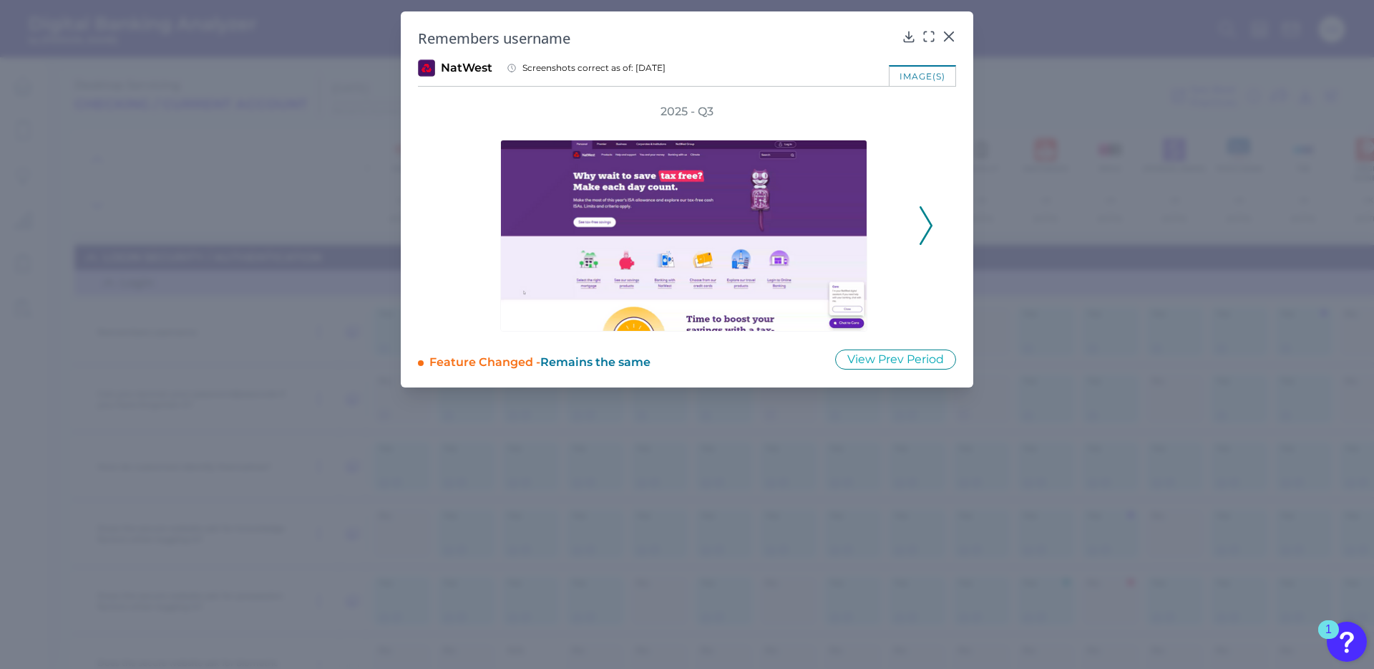
click at [928, 236] on icon at bounding box center [926, 225] width 13 height 39
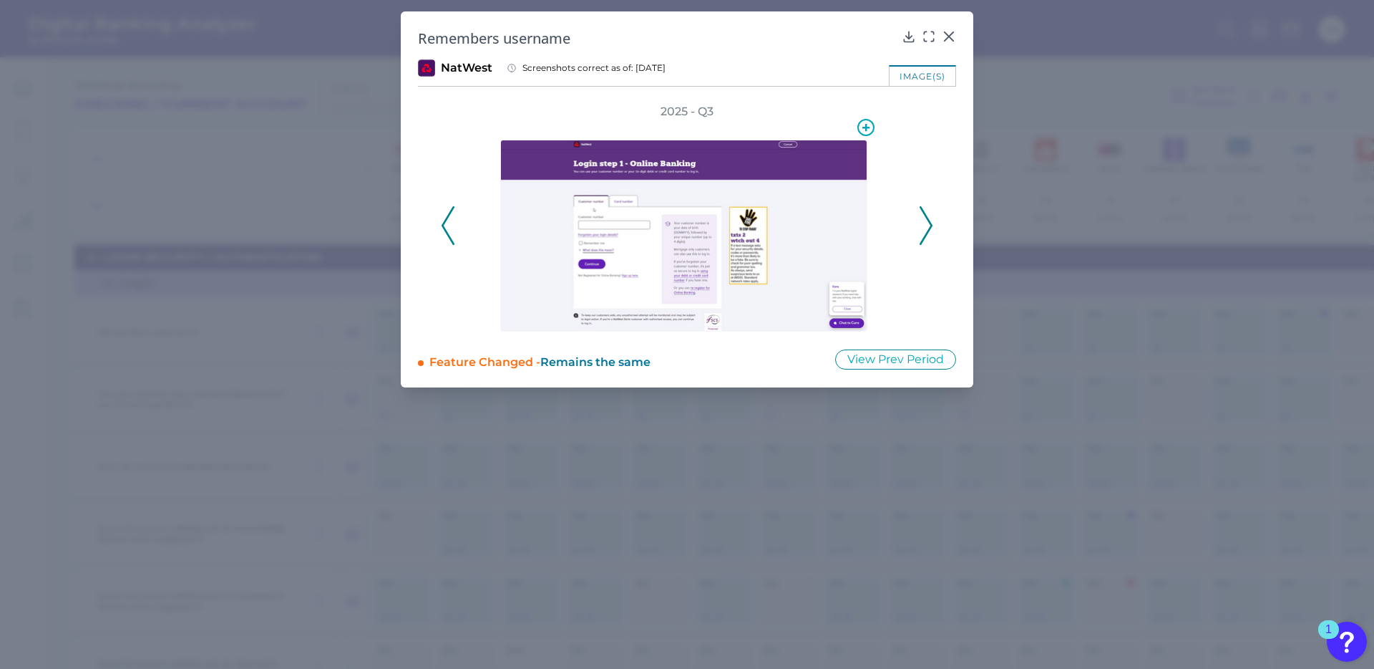
click at [600, 242] on img at bounding box center [683, 236] width 367 height 192
click at [947, 37] on icon at bounding box center [949, 36] width 14 height 14
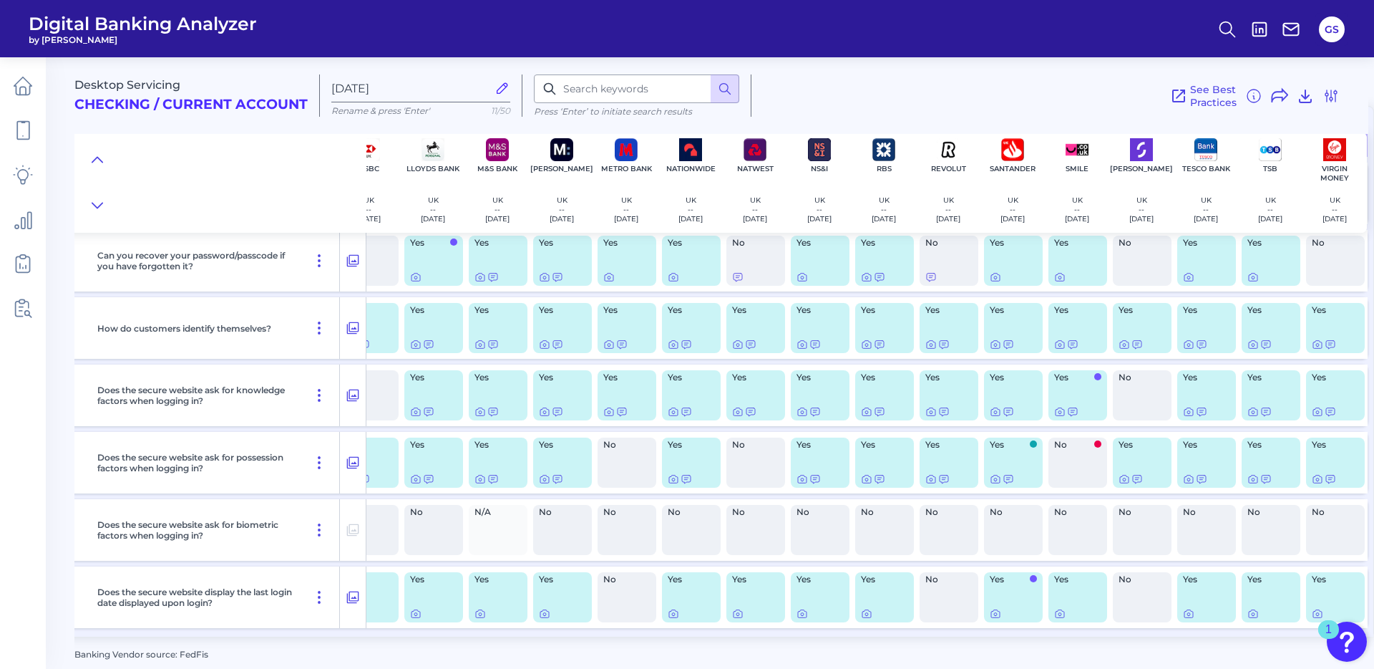
scroll to position [144, 294]
click at [248, 401] on div "Does the secure website ask for knowledge factors when logging in?" at bounding box center [216, 395] width 248 height 62
click at [930, 411] on icon at bounding box center [931, 412] width 3 height 3
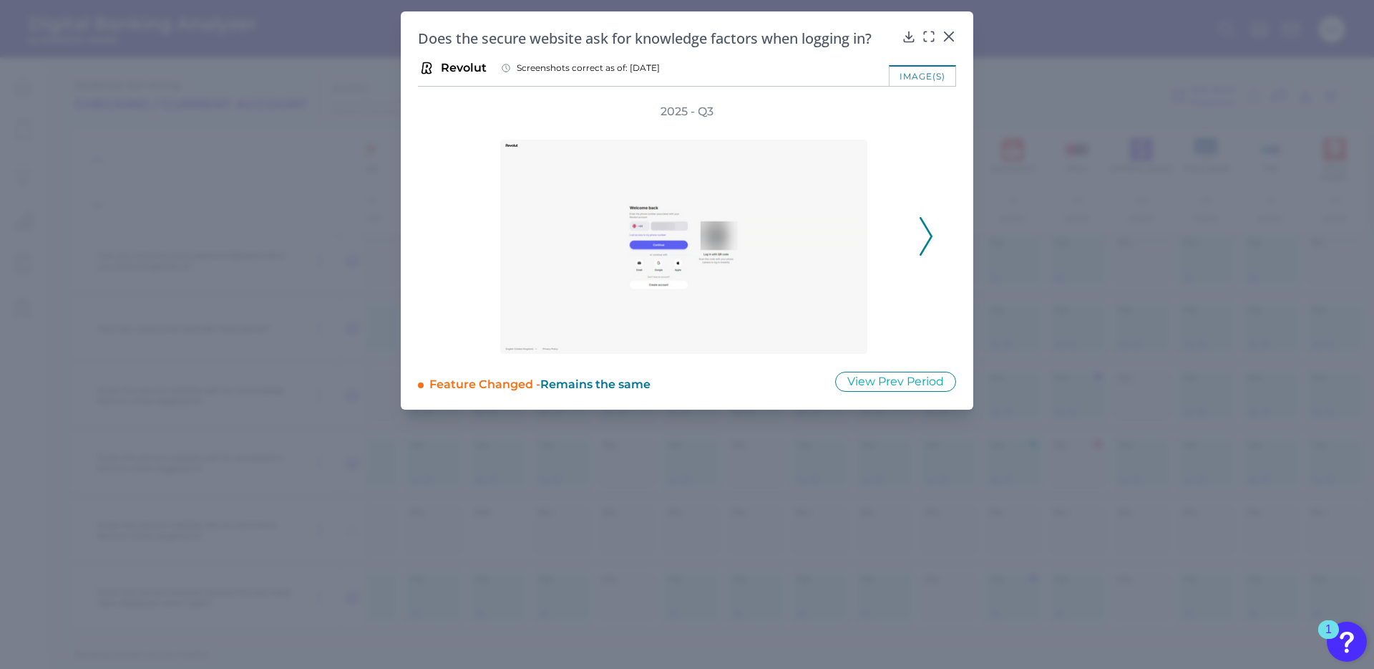
click at [928, 240] on icon at bounding box center [926, 236] width 13 height 39
click at [444, 238] on polyline at bounding box center [447, 236] width 11 height 37
click at [921, 238] on icon at bounding box center [926, 236] width 13 height 39
click at [921, 238] on div "2025 - Q3" at bounding box center [687, 229] width 493 height 250
click at [461, 234] on div at bounding box center [687, 237] width 458 height 234
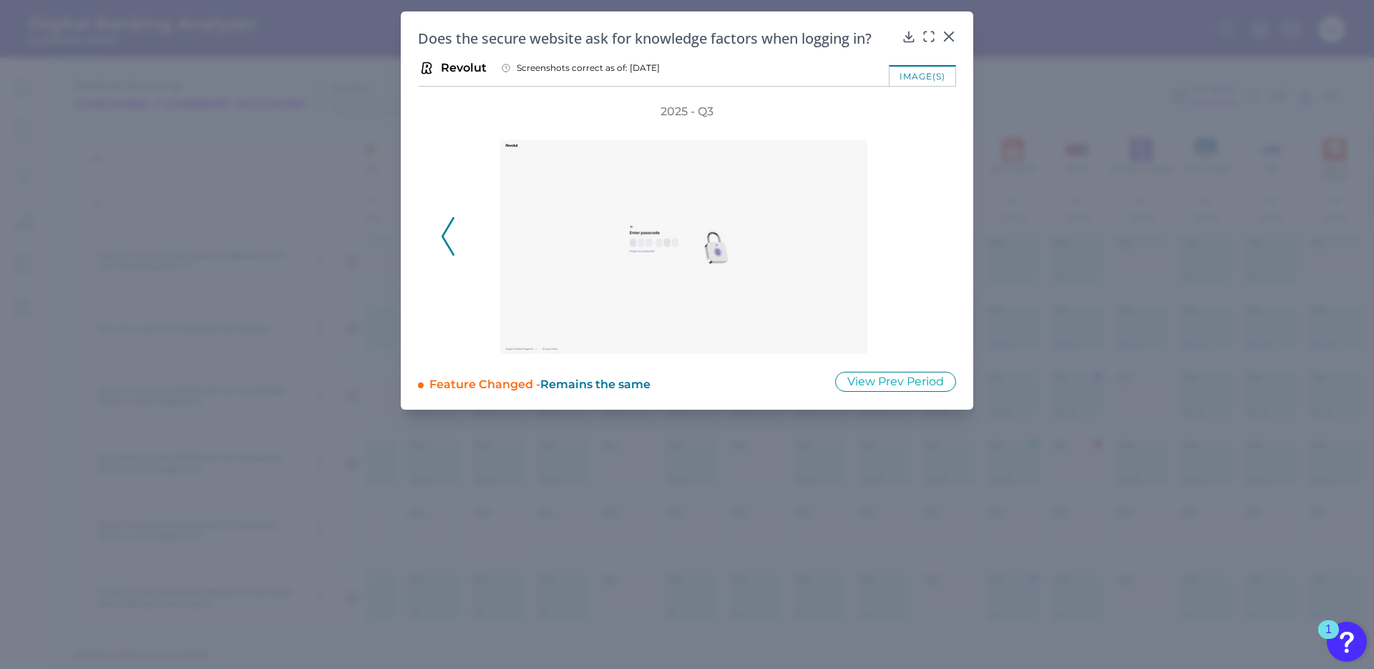
click at [446, 233] on icon at bounding box center [448, 236] width 13 height 39
click at [931, 219] on icon at bounding box center [926, 236] width 13 height 39
click at [958, 35] on div "Does the secure website ask for knowledge factors when logging in? Revolut Scre…" at bounding box center [687, 210] width 573 height 398
click at [950, 35] on icon at bounding box center [949, 36] width 9 height 9
